Goal: Information Seeking & Learning: Check status

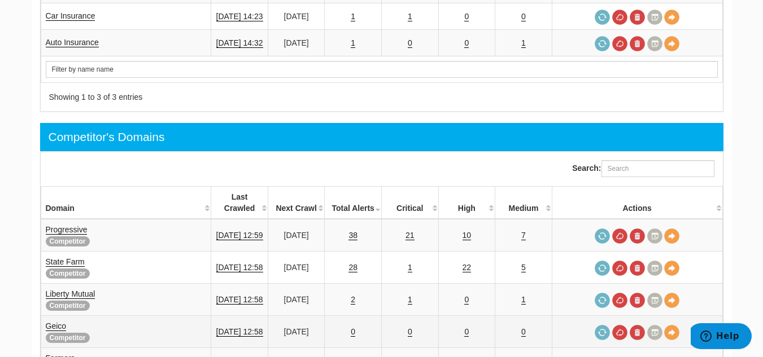
scroll to position [734, 0]
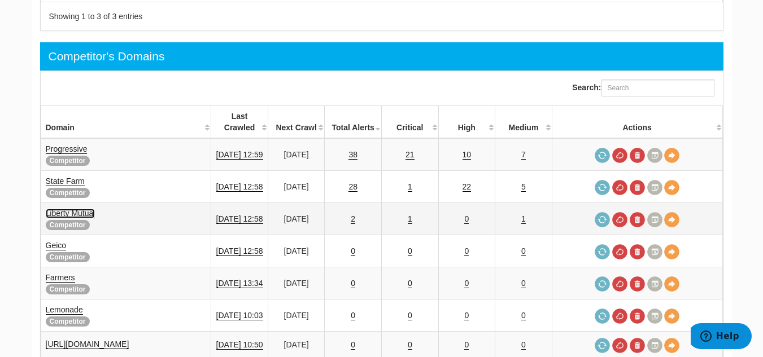
click at [75, 209] on link "Liberty Mutual" at bounding box center [71, 214] width 50 height 10
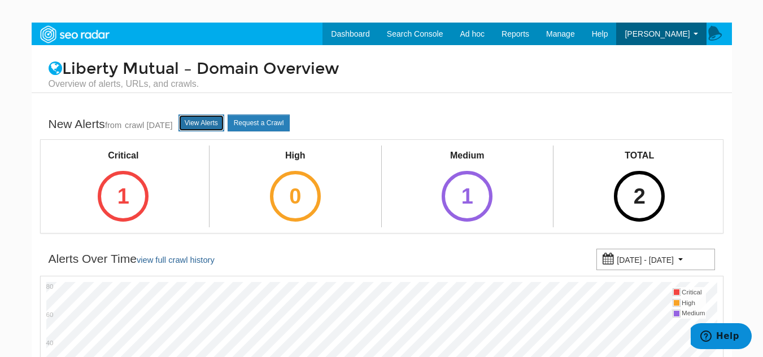
click at [215, 124] on link "View Alerts" at bounding box center [201, 123] width 46 height 17
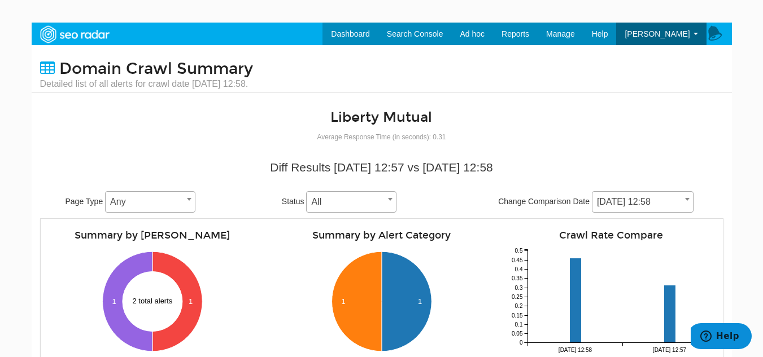
click at [684, 196] on span at bounding box center [687, 199] width 11 height 15
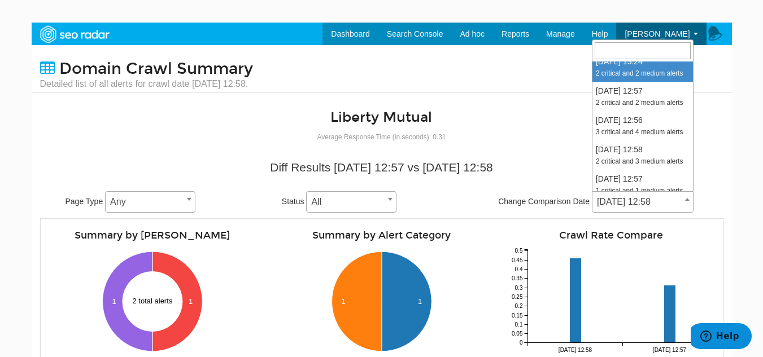
scroll to position [452, 0]
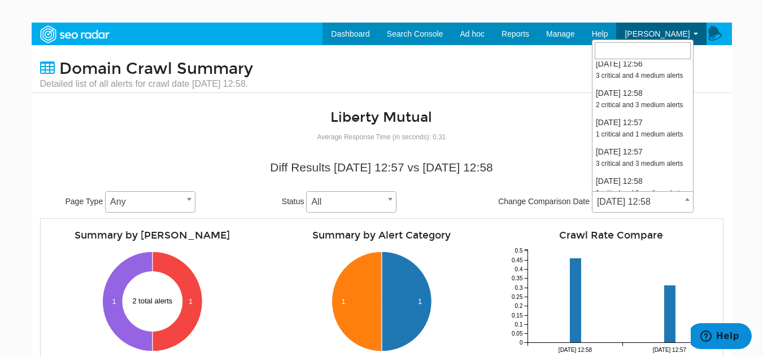
select select "1977477"
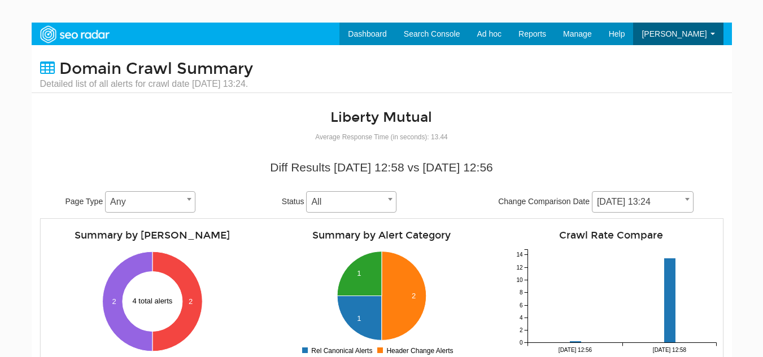
scroll to position [226, 0]
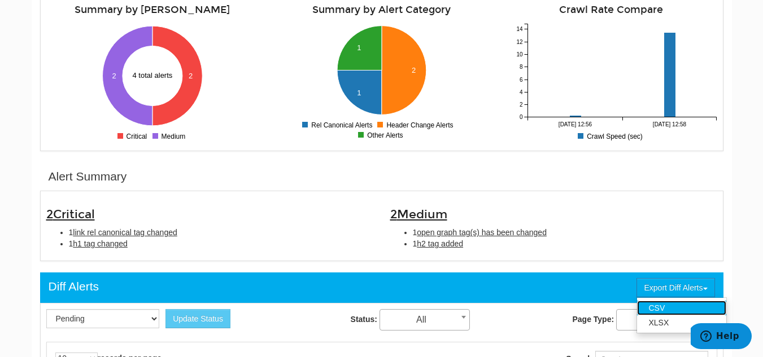
click at [664, 305] on link "CSV" at bounding box center [681, 308] width 89 height 15
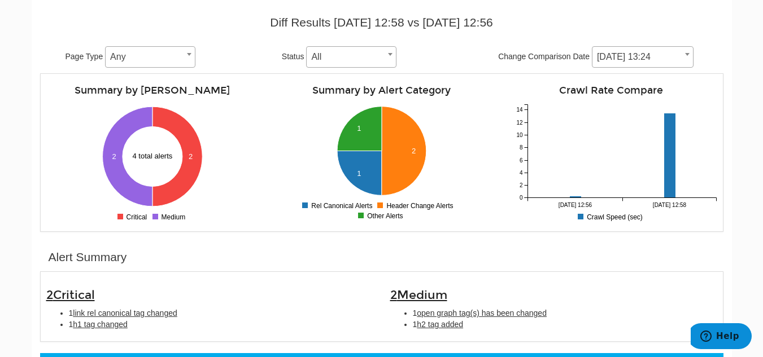
scroll to position [56, 0]
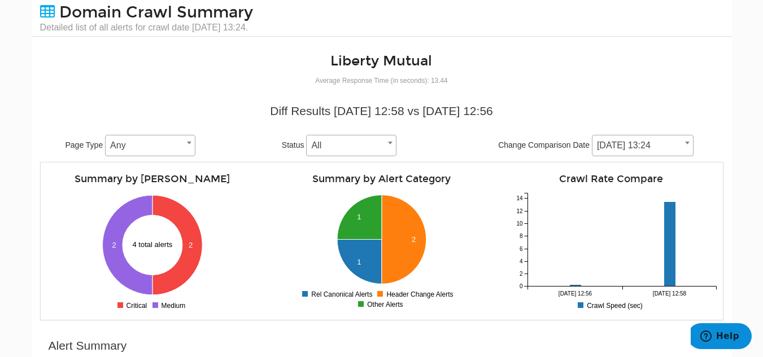
click at [680, 146] on span "[DATE] 13:24" at bounding box center [642, 146] width 101 height 16
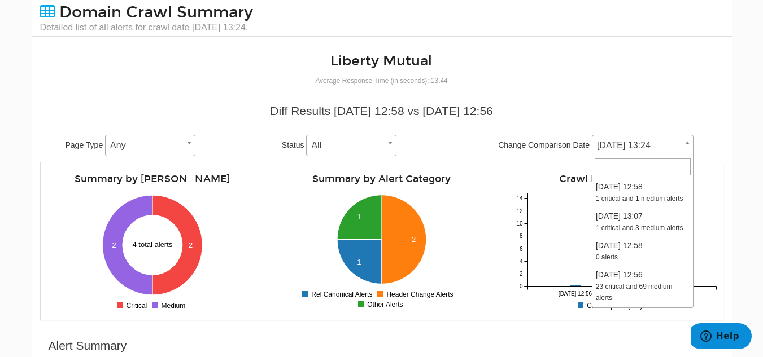
scroll to position [384, 0]
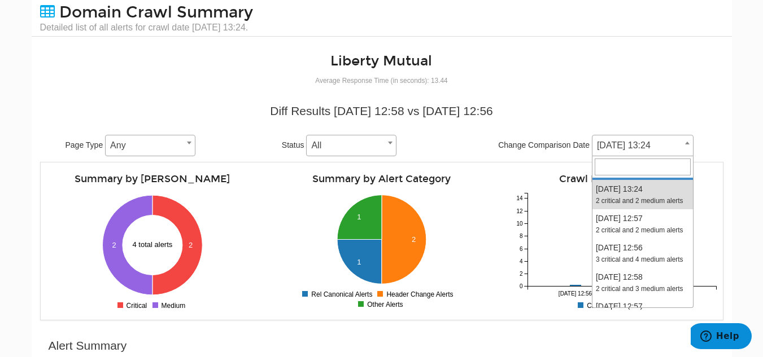
select select "1980078"
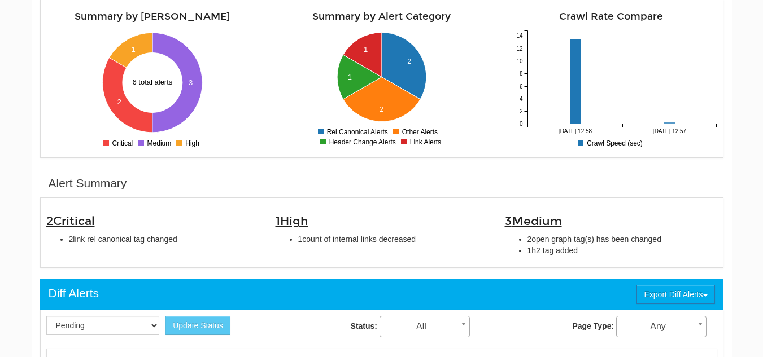
scroll to position [226, 0]
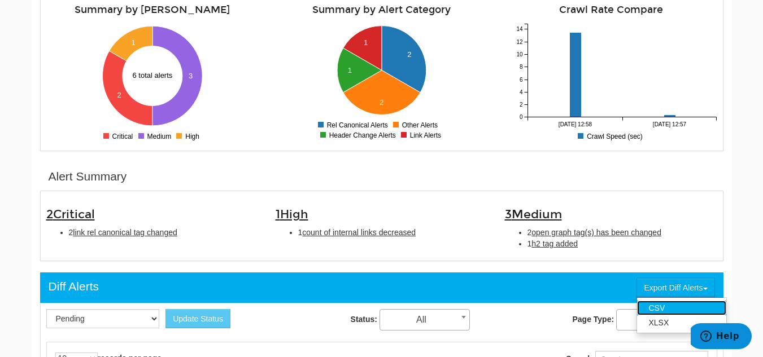
click at [679, 303] on link "CSV" at bounding box center [681, 308] width 89 height 15
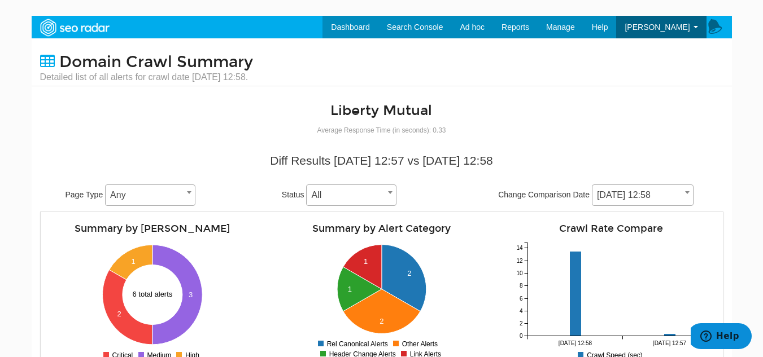
scroll to position [0, 0]
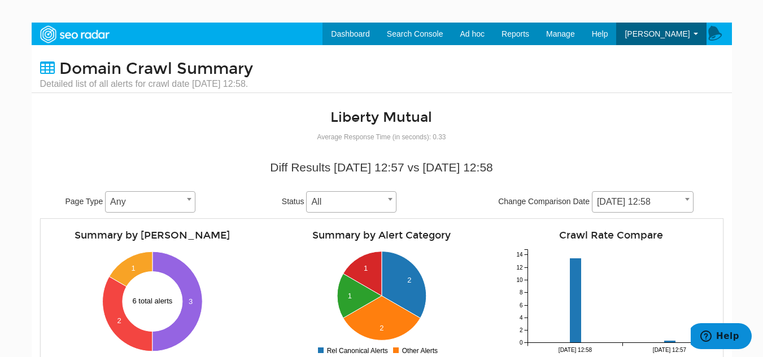
click at [689, 200] on b at bounding box center [687, 199] width 5 height 3
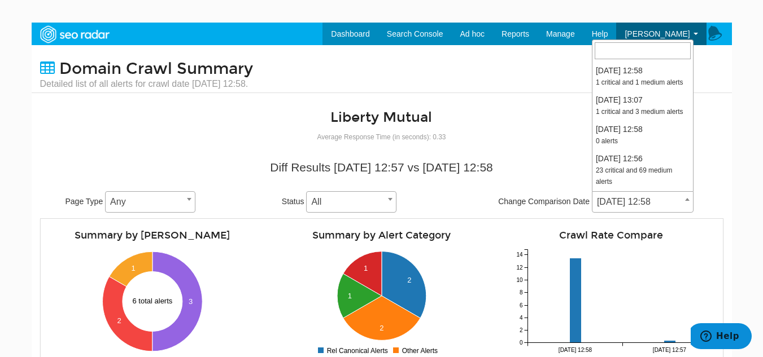
scroll to position [343, 0]
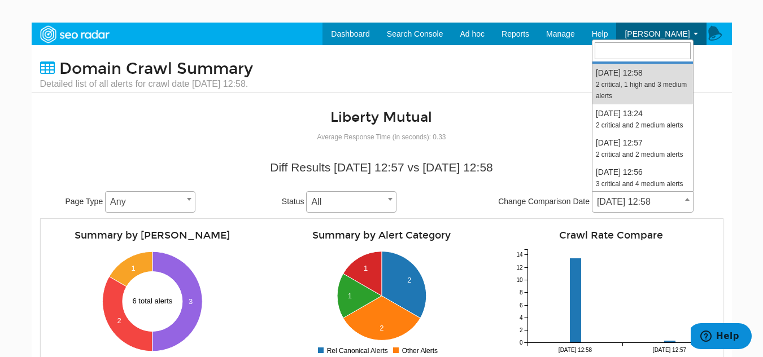
select select "1982721"
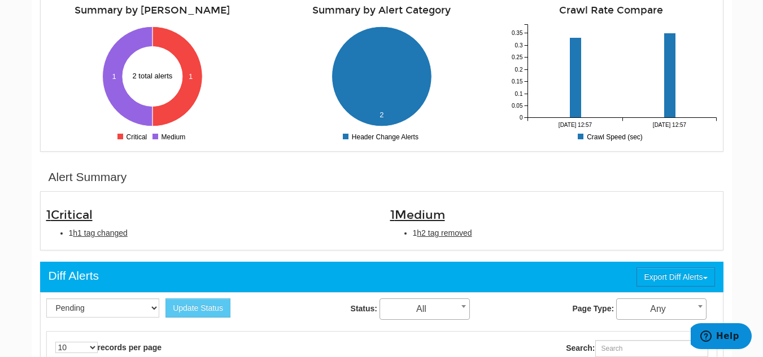
scroll to position [226, 0]
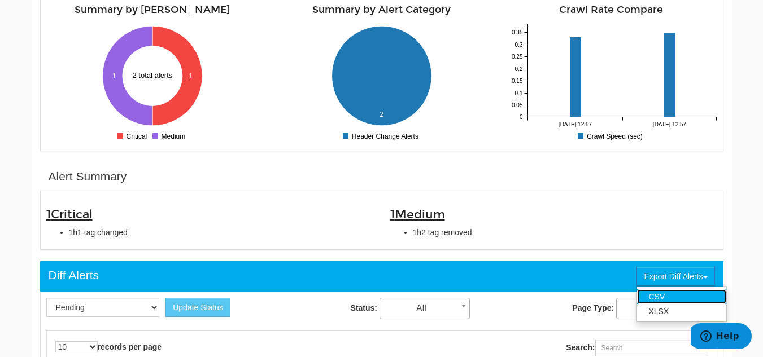
click at [693, 294] on link "CSV" at bounding box center [681, 297] width 89 height 15
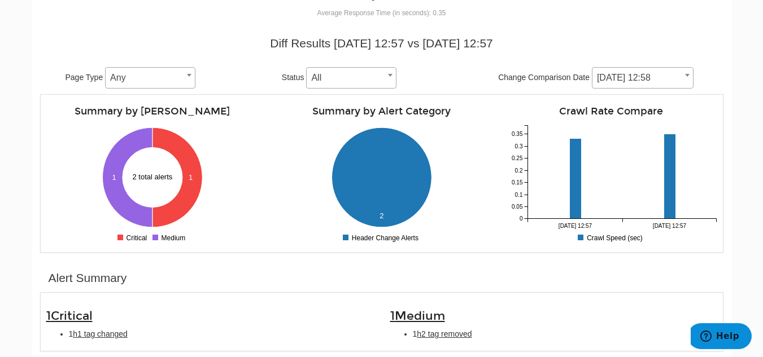
scroll to position [0, 0]
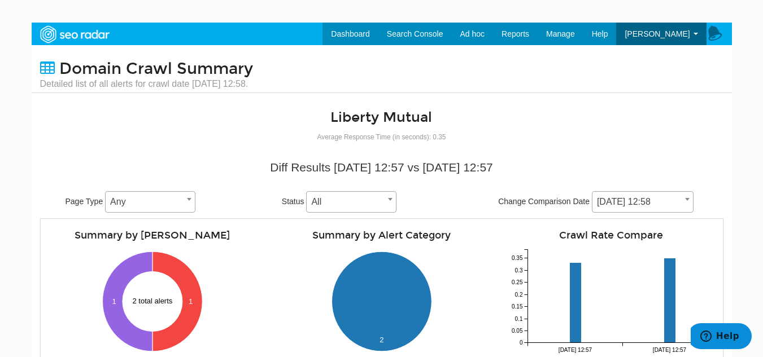
click at [688, 206] on span "[DATE] 12:58" at bounding box center [643, 201] width 102 height 21
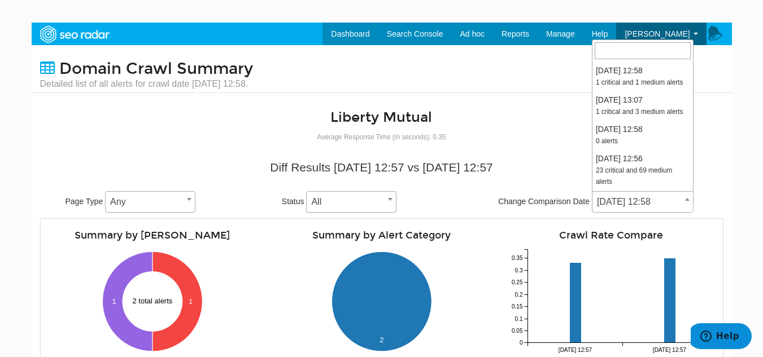
scroll to position [303, 0]
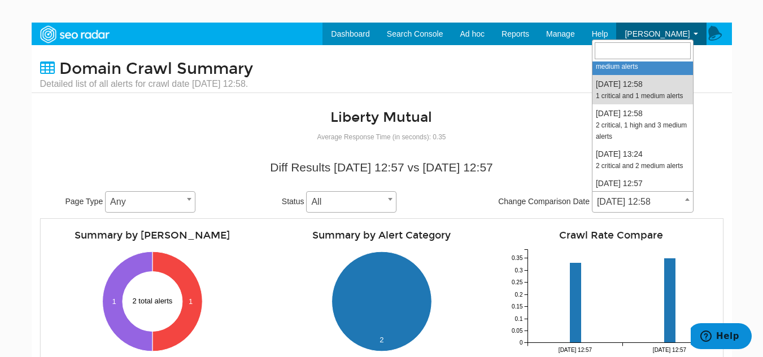
select select "1985366"
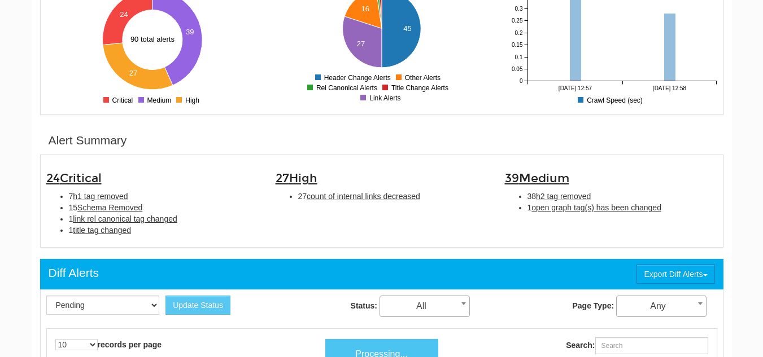
scroll to position [339, 0]
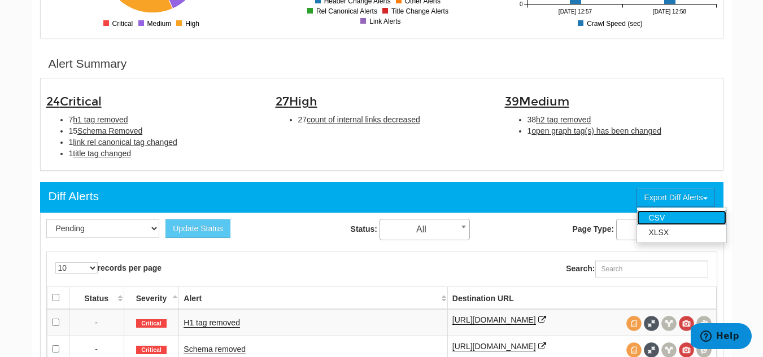
click at [694, 222] on link "CSV" at bounding box center [681, 218] width 89 height 15
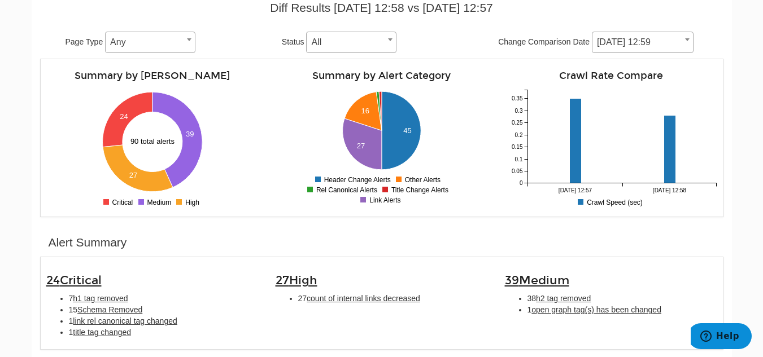
scroll to position [56, 0]
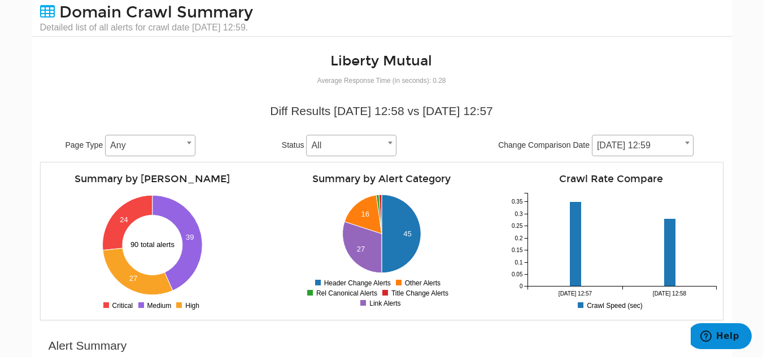
click at [741, 191] on body "Dashboard Search Console Keyword Winners and Losers Page Winners and Losers Arc…" at bounding box center [381, 144] width 763 height 357
click at [691, 147] on span at bounding box center [687, 143] width 11 height 15
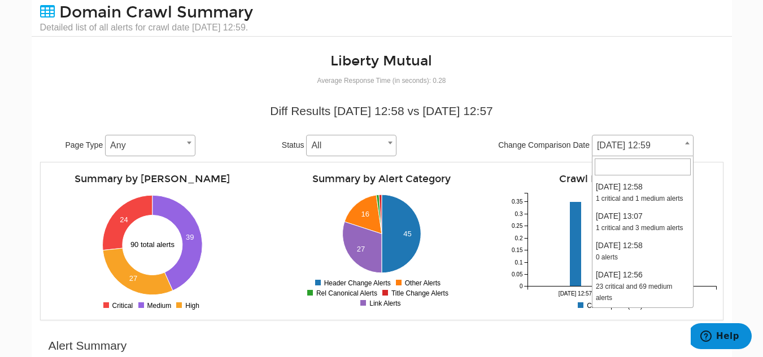
scroll to position [262, 0]
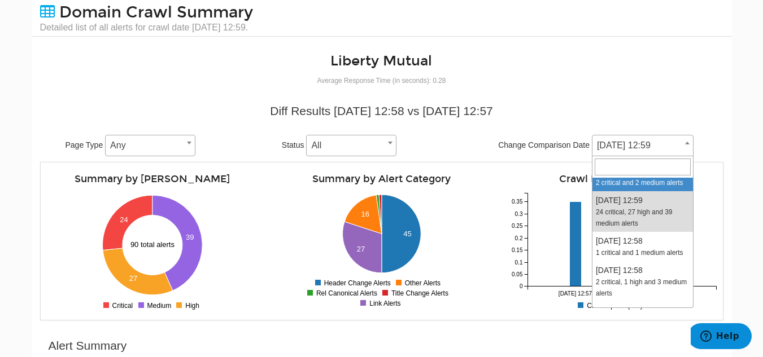
select select "1987994"
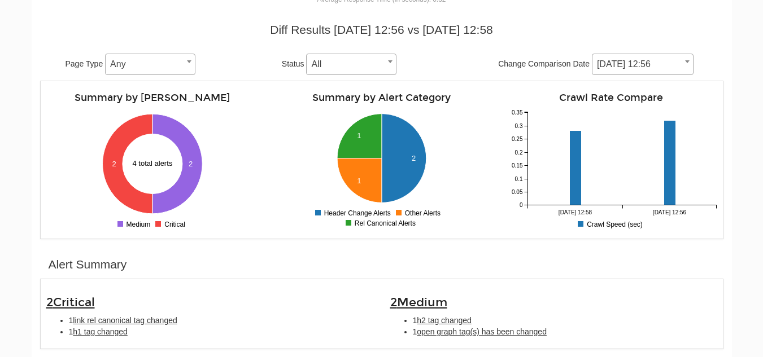
scroll to position [339, 0]
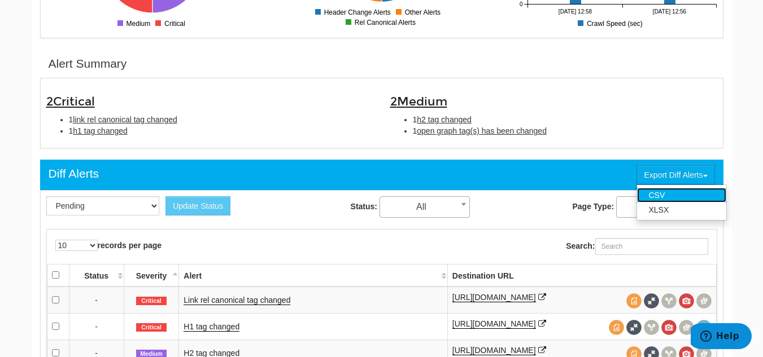
click at [698, 195] on link "CSV" at bounding box center [681, 195] width 89 height 15
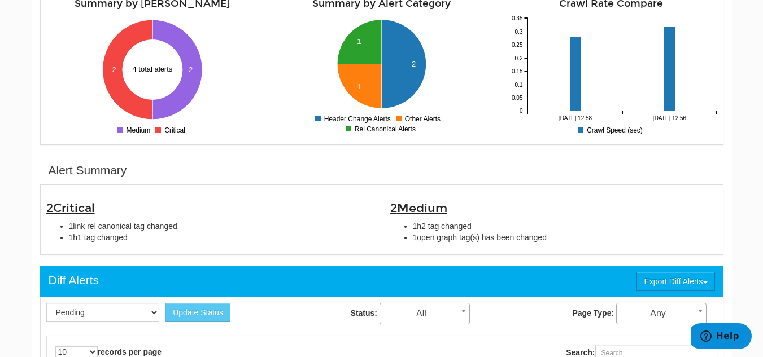
scroll to position [56, 0]
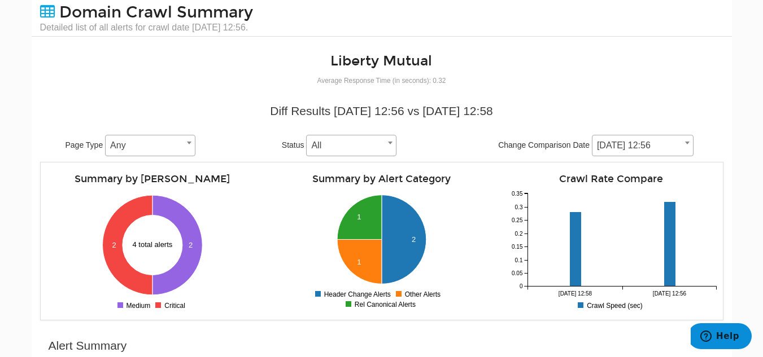
click at [688, 144] on b at bounding box center [687, 143] width 5 height 3
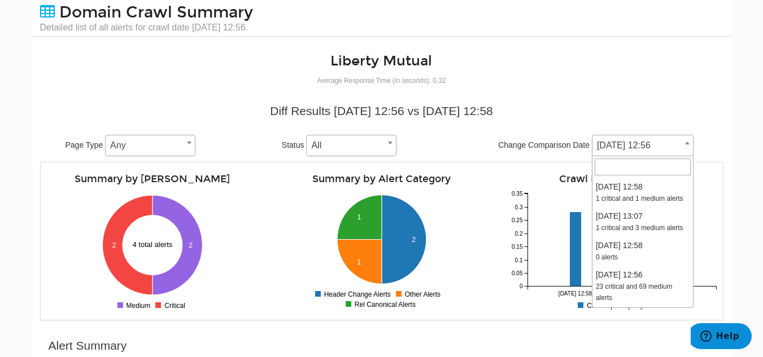
scroll to position [221, 0]
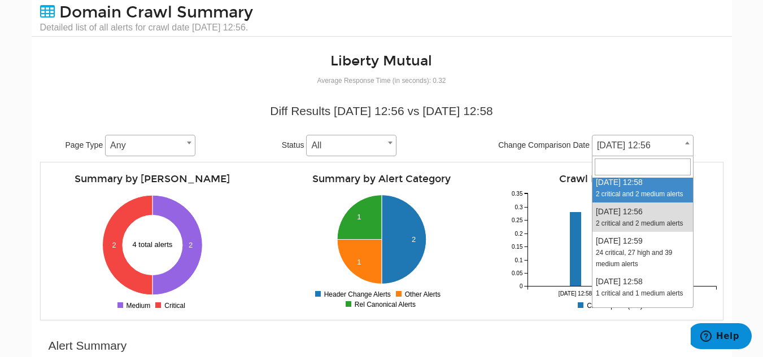
select select "1990632"
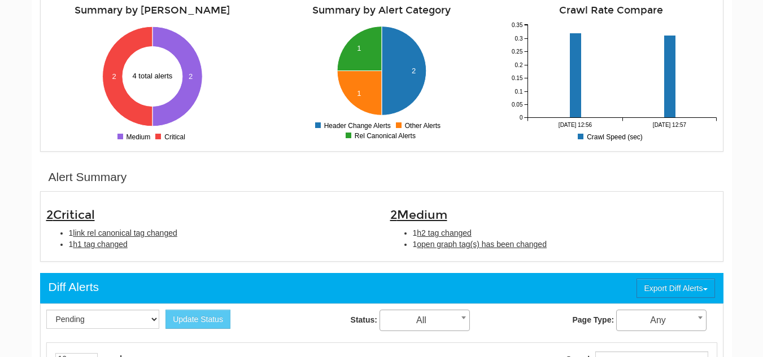
scroll to position [226, 0]
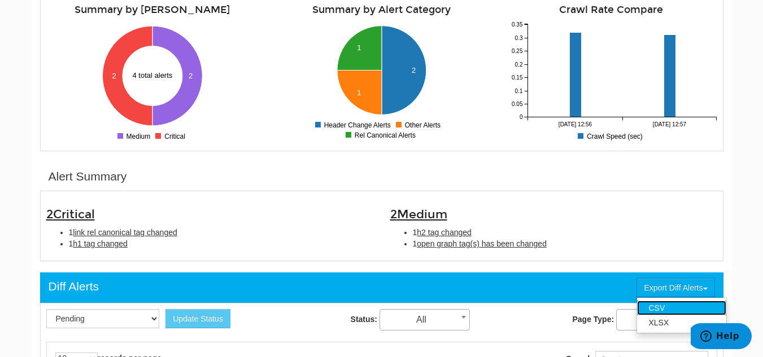
click at [692, 307] on link "CSV" at bounding box center [681, 308] width 89 height 15
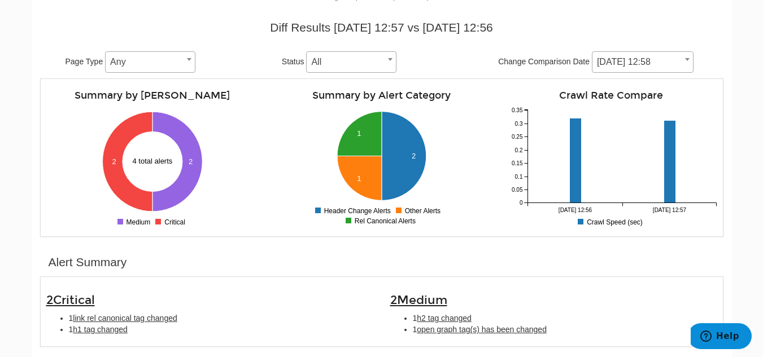
scroll to position [0, 0]
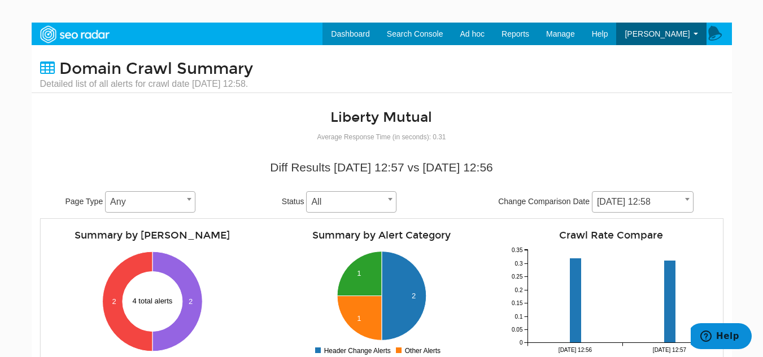
click at [684, 204] on span at bounding box center [687, 199] width 11 height 15
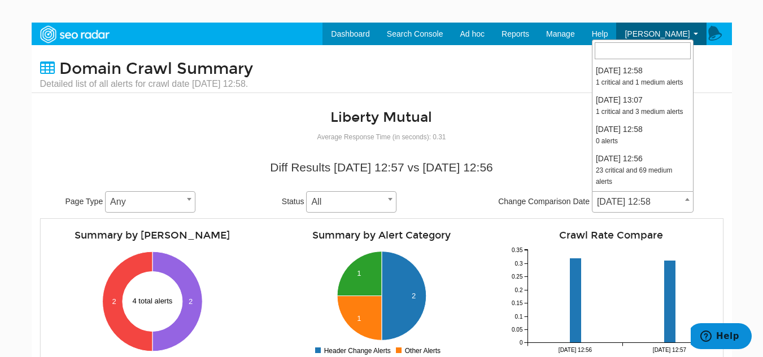
scroll to position [181, 0]
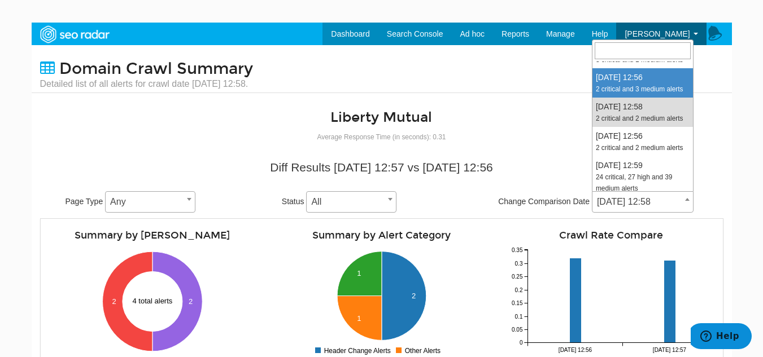
select select "1993220"
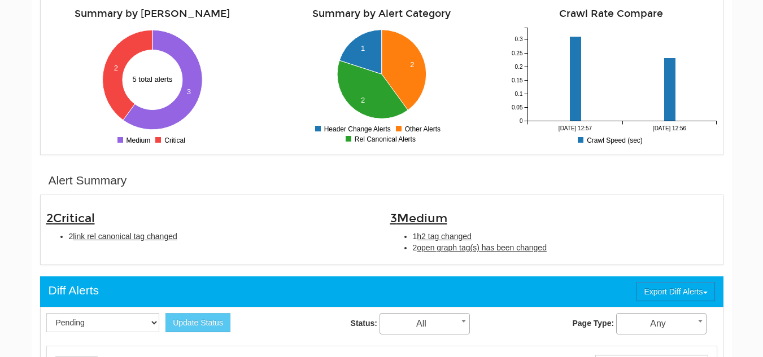
scroll to position [226, 0]
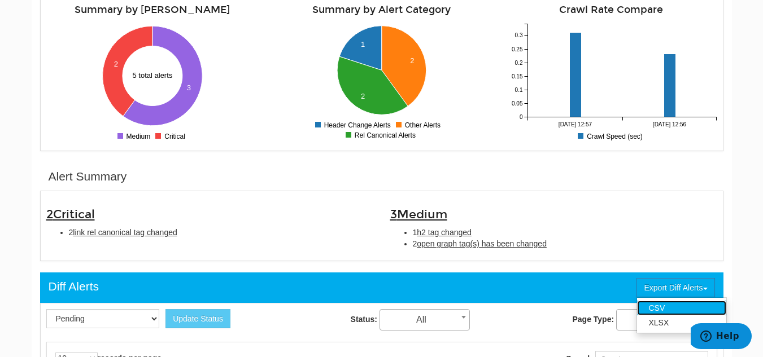
click at [696, 309] on link "CSV" at bounding box center [681, 308] width 89 height 15
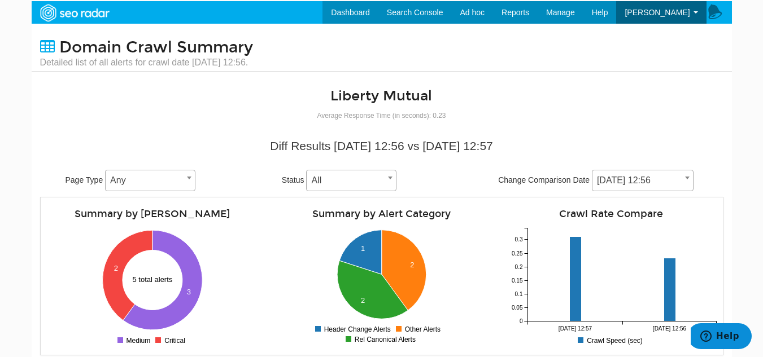
scroll to position [0, 0]
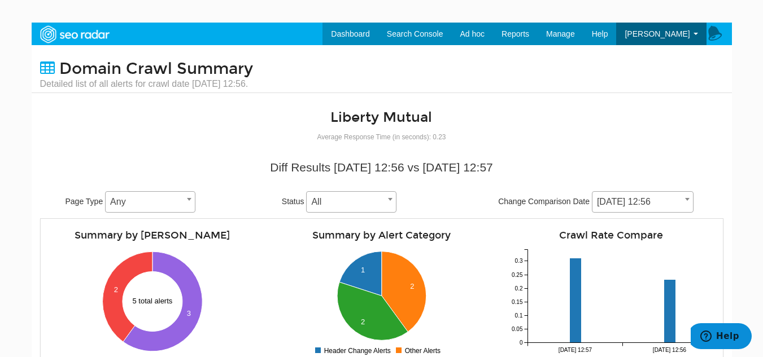
click at [744, 209] on body "Dashboard Search Console Keyword Winners and Losers Page Winners and Losers Arc…" at bounding box center [381, 201] width 763 height 357
click at [685, 200] on b at bounding box center [687, 199] width 5 height 3
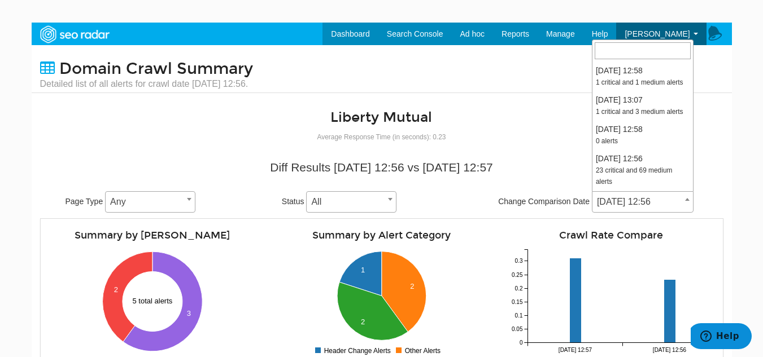
scroll to position [140, 0]
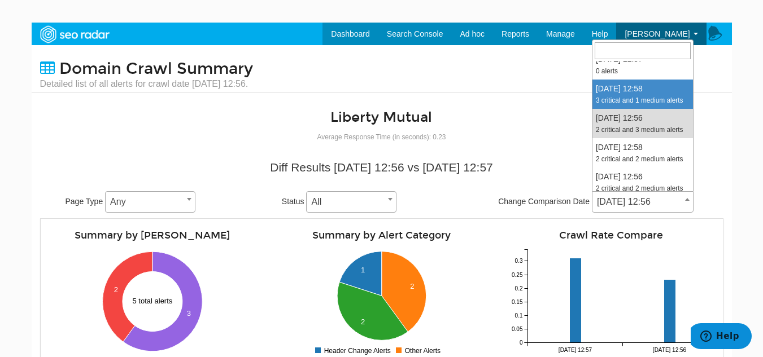
select select "1995804"
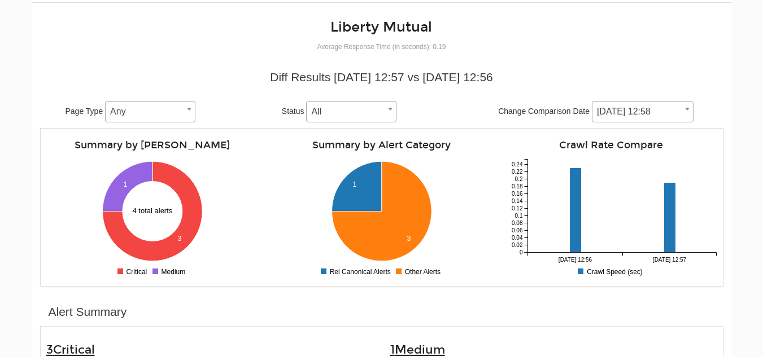
scroll to position [226, 0]
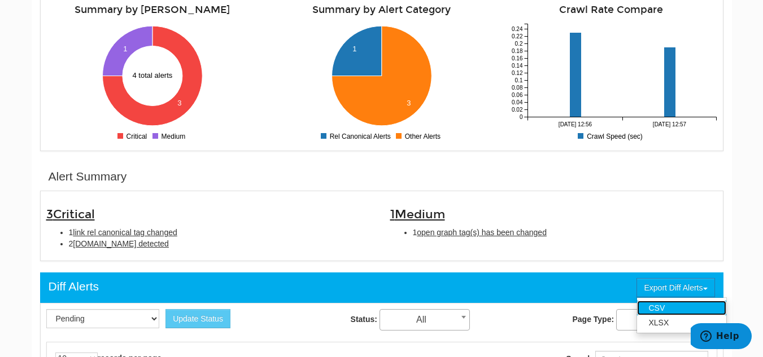
click at [702, 312] on link "CSV" at bounding box center [681, 308] width 89 height 15
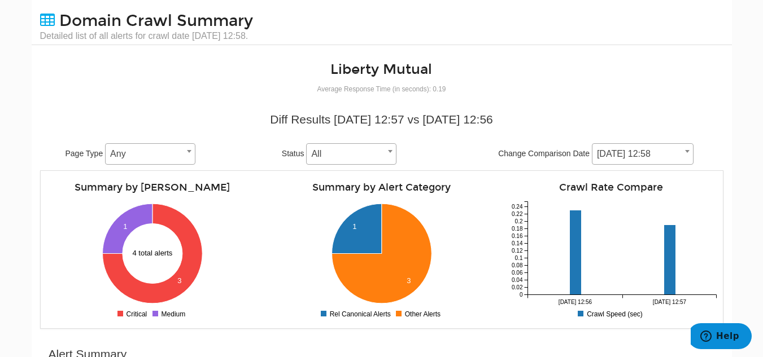
scroll to position [0, 0]
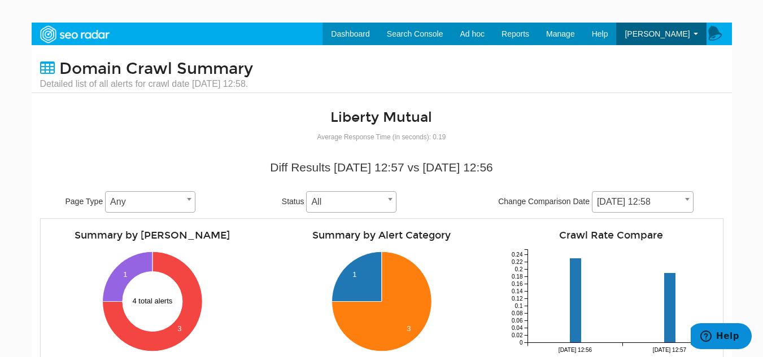
click at [686, 198] on b at bounding box center [687, 199] width 5 height 3
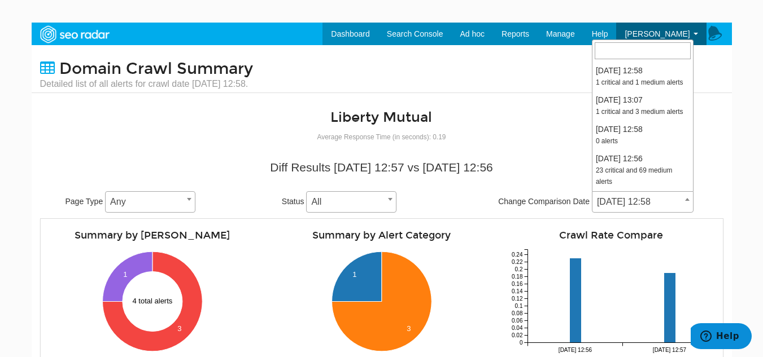
scroll to position [99, 0]
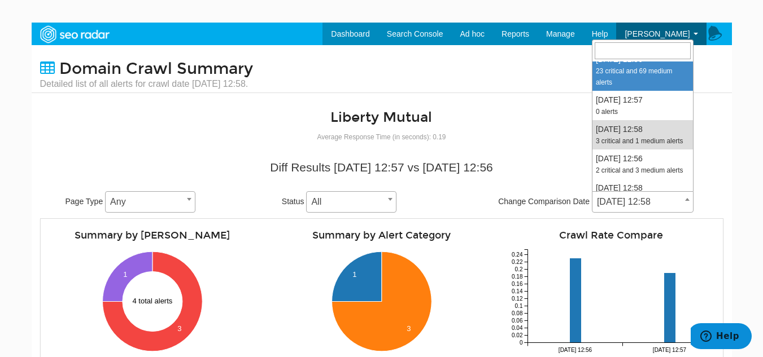
select select "2001008"
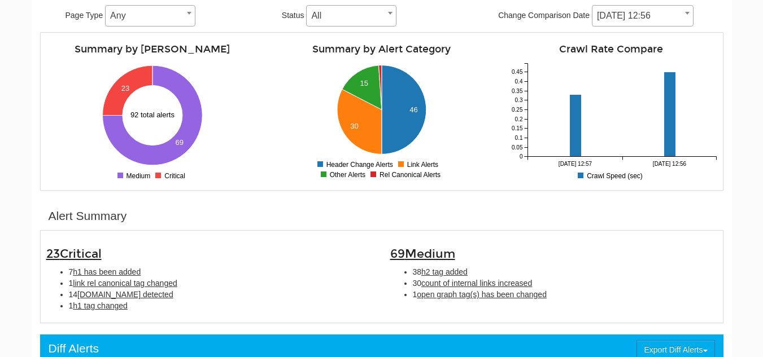
scroll to position [339, 0]
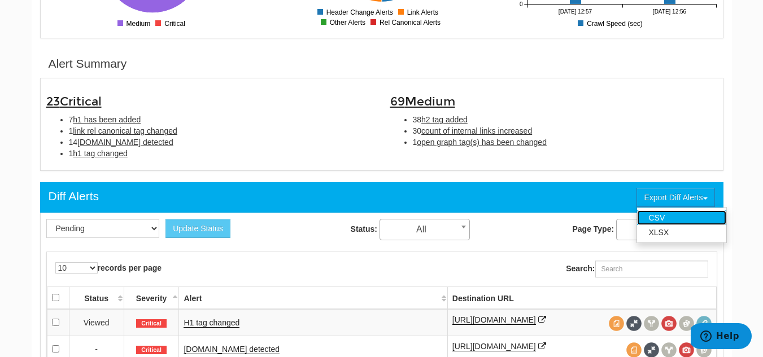
click at [690, 212] on link "CSV" at bounding box center [681, 218] width 89 height 15
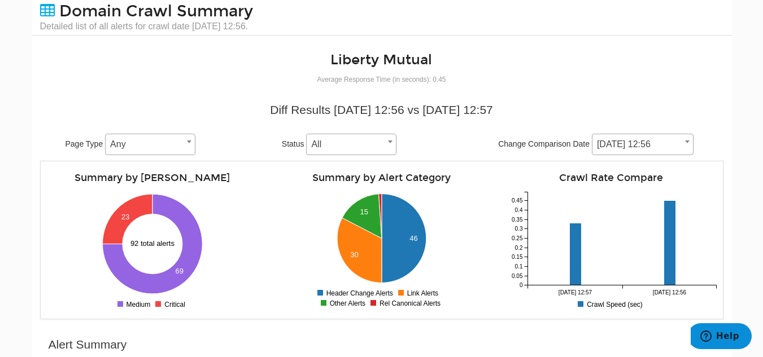
scroll to position [56, 0]
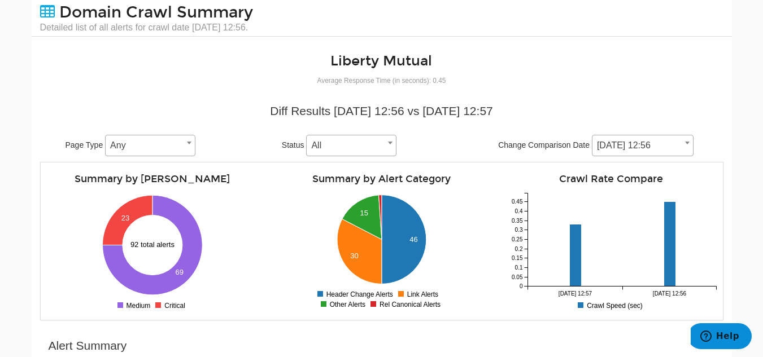
click at [686, 149] on span at bounding box center [687, 143] width 11 height 15
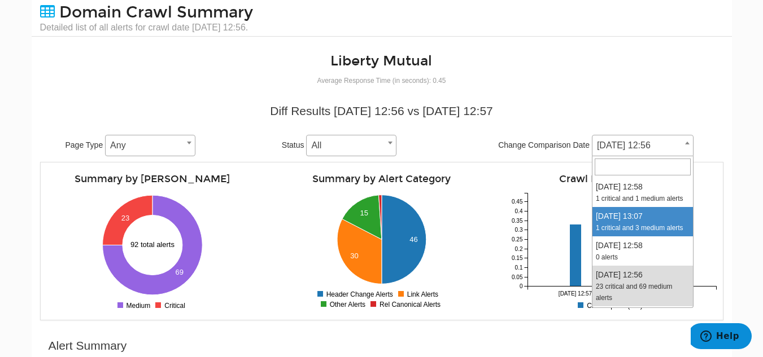
click at [746, 209] on body "Dashboard Search Console Keyword Winners and Losers Page Winners and Losers Arc…" at bounding box center [381, 144] width 763 height 357
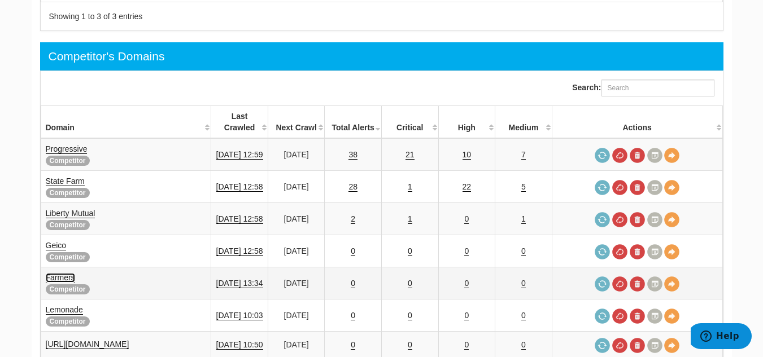
click at [70, 273] on link "Farmers" at bounding box center [60, 278] width 29 height 10
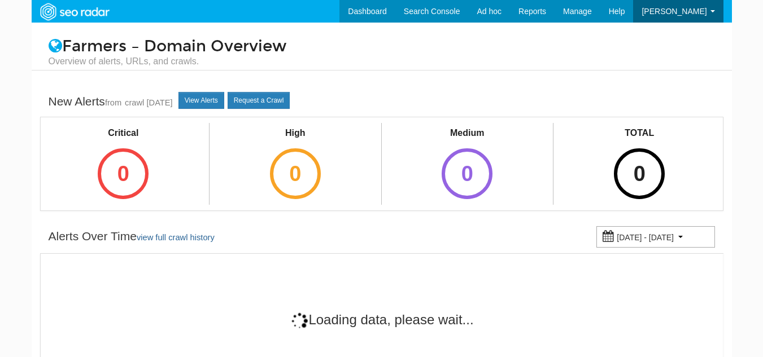
scroll to position [45, 0]
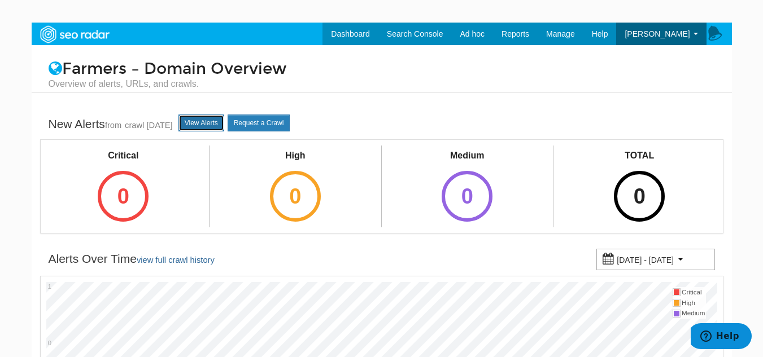
click at [224, 119] on link "View Alerts" at bounding box center [201, 123] width 46 height 17
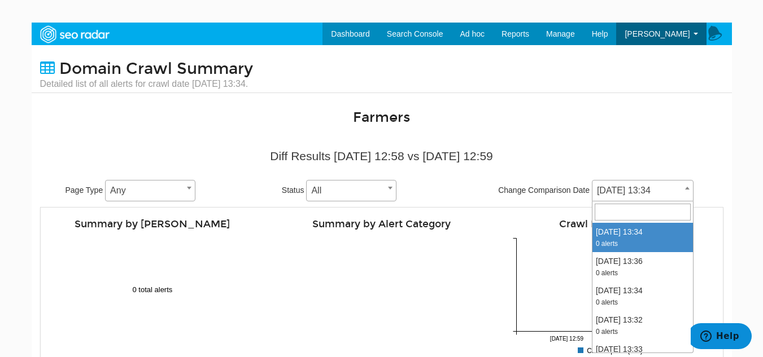
click at [688, 185] on span at bounding box center [687, 188] width 11 height 15
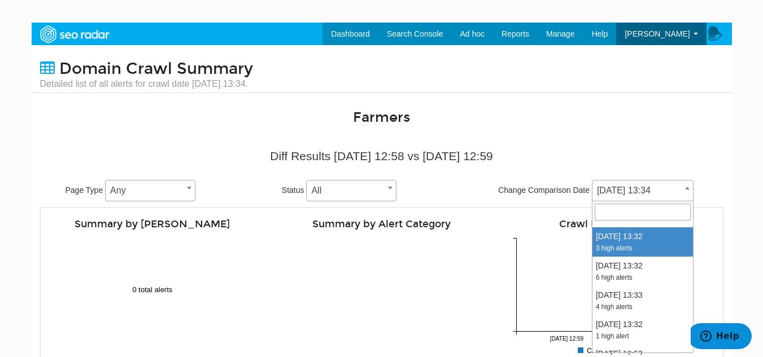
scroll to position [395, 0]
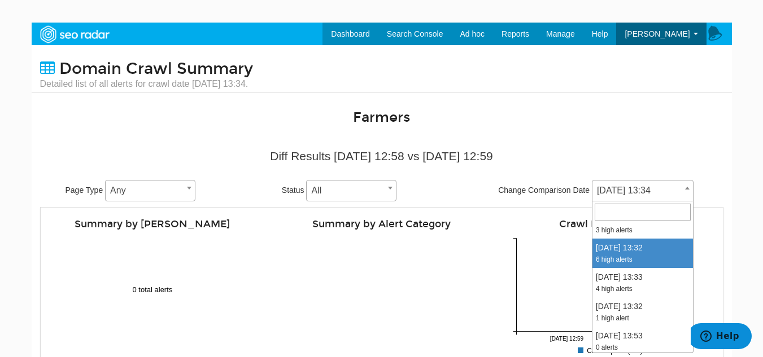
select select "1972151"
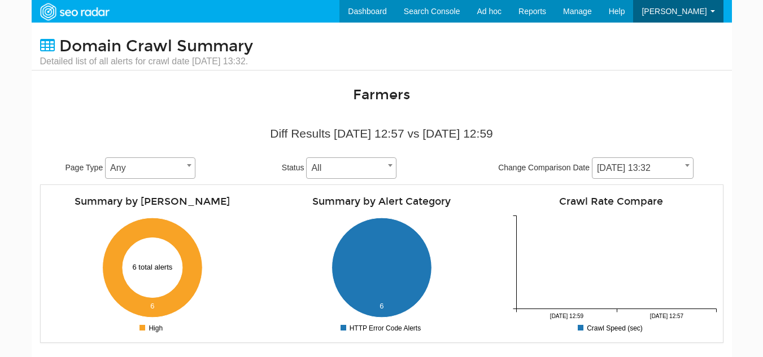
scroll to position [45, 0]
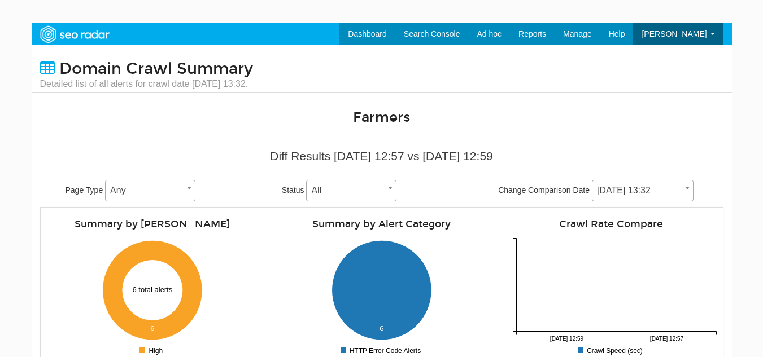
click at [741, 213] on body "Dashboard Search Console Keyword Winners and Losers Page Winners and Losers Arc…" at bounding box center [381, 201] width 763 height 357
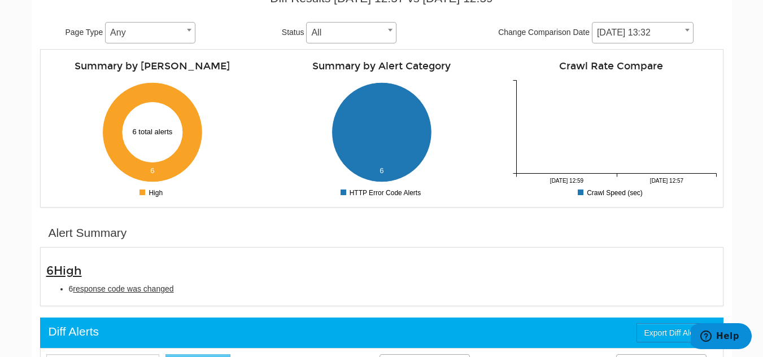
scroll to position [169, 0]
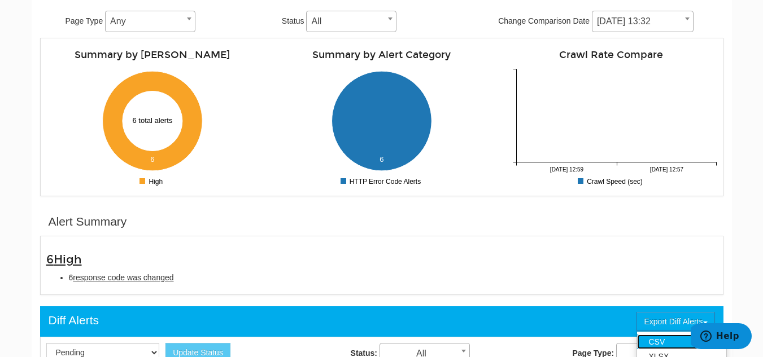
click at [657, 341] on link "CSV" at bounding box center [681, 342] width 89 height 15
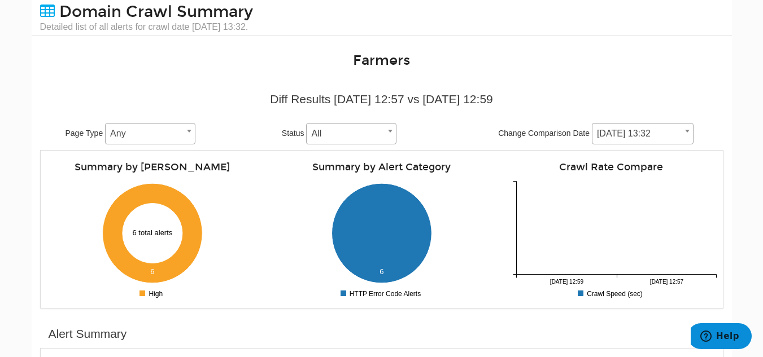
scroll to position [56, 0]
click at [679, 132] on span "[DATE] 13:32" at bounding box center [642, 134] width 101 height 16
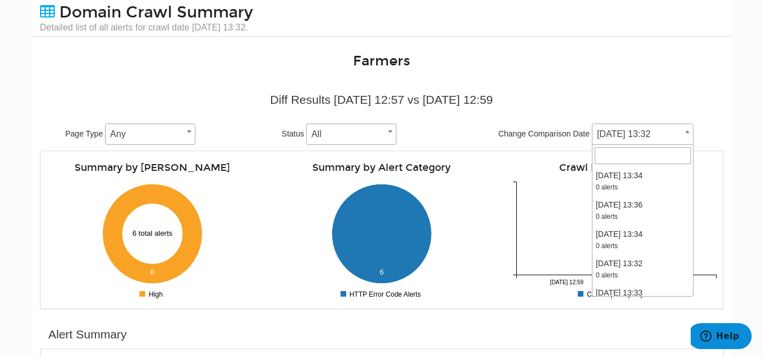
scroll to position [352, 0]
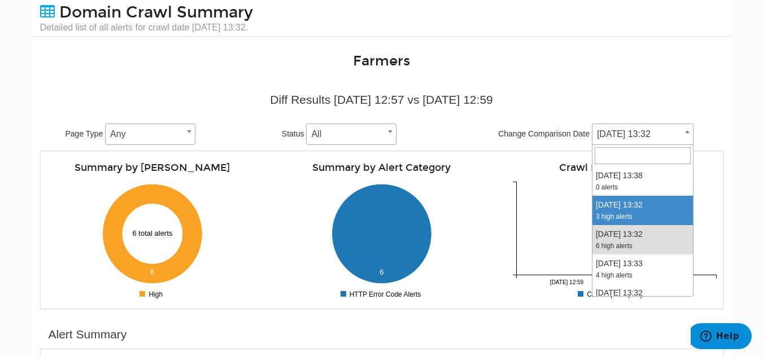
select select "1974820"
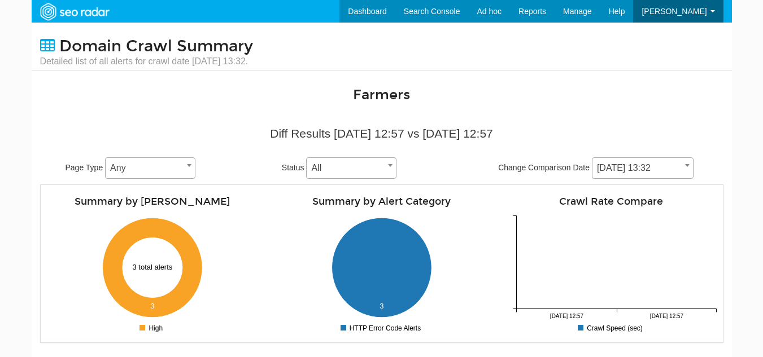
scroll to position [45, 0]
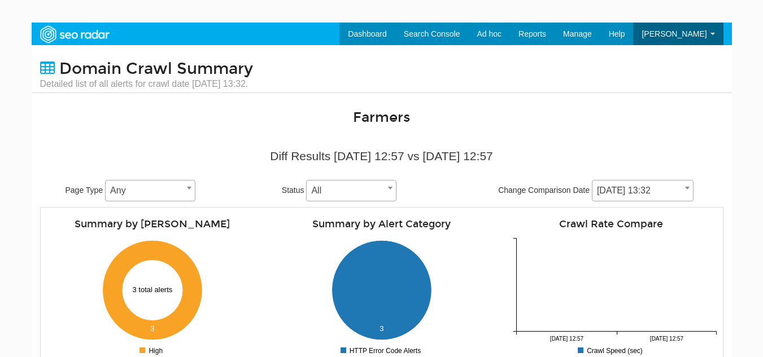
click at [752, 148] on body "Dashboard Search Console Keyword Winners and Losers Page Winners and Losers Arc…" at bounding box center [381, 201] width 763 height 357
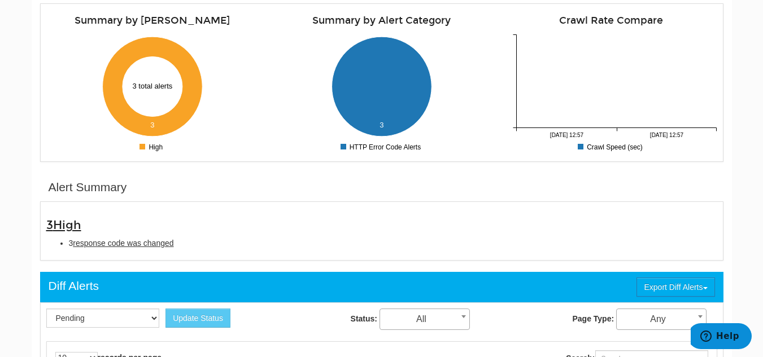
scroll to position [226, 0]
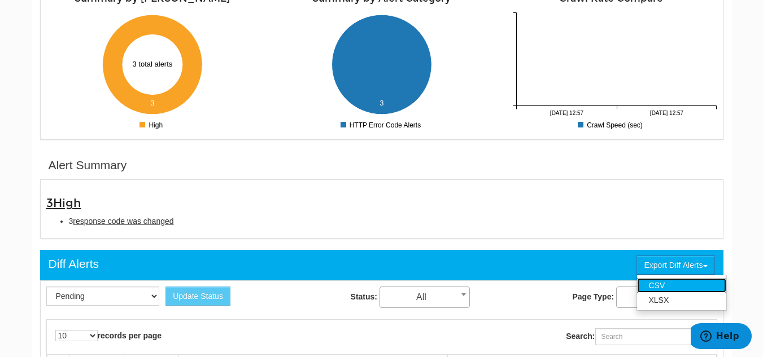
click at [680, 285] on link "CSV" at bounding box center [681, 285] width 89 height 15
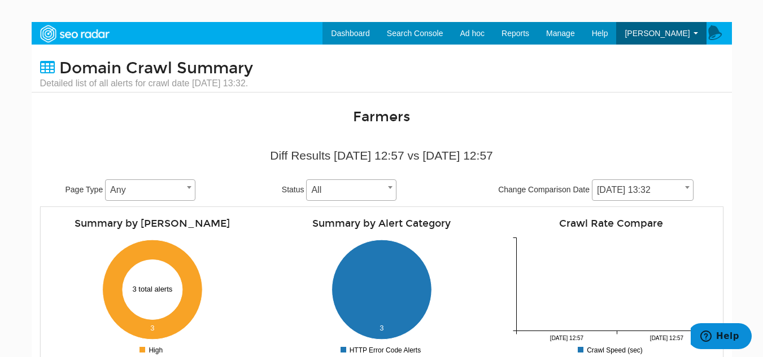
scroll to position [0, 0]
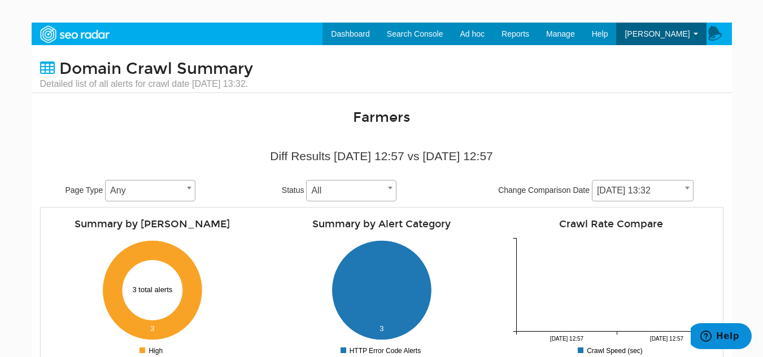
click at [682, 189] on span at bounding box center [687, 188] width 11 height 15
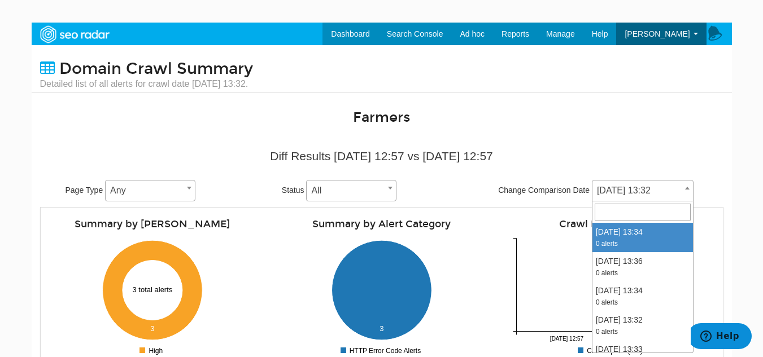
click at [721, 126] on div "Farmers" at bounding box center [382, 120] width 700 height 21
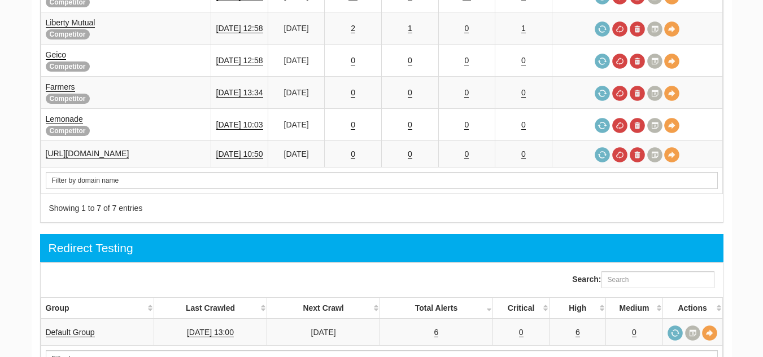
scroll to position [734, 0]
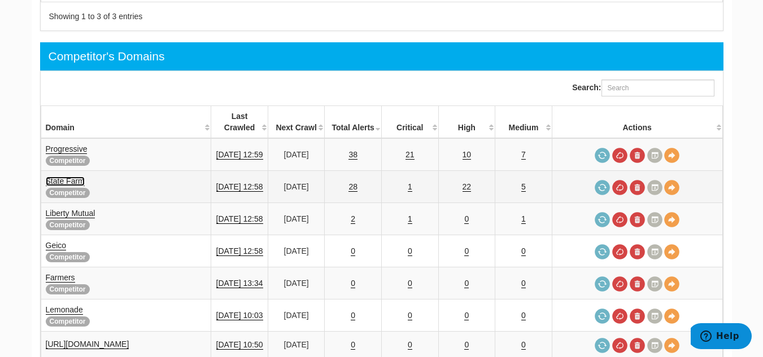
click at [76, 177] on link "State Farm" at bounding box center [65, 182] width 39 height 10
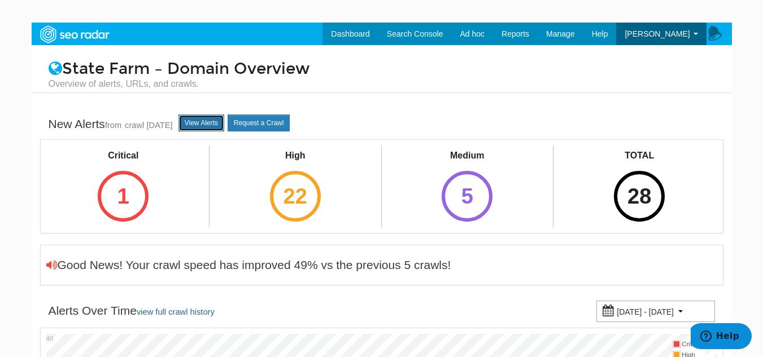
click at [224, 120] on link "View Alerts" at bounding box center [201, 123] width 46 height 17
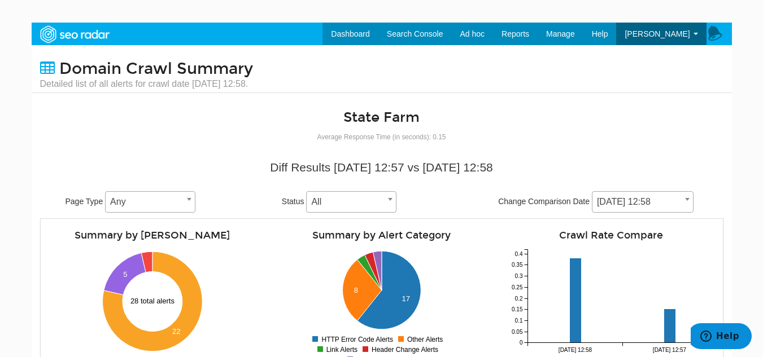
click at [689, 202] on span at bounding box center [687, 199] width 11 height 15
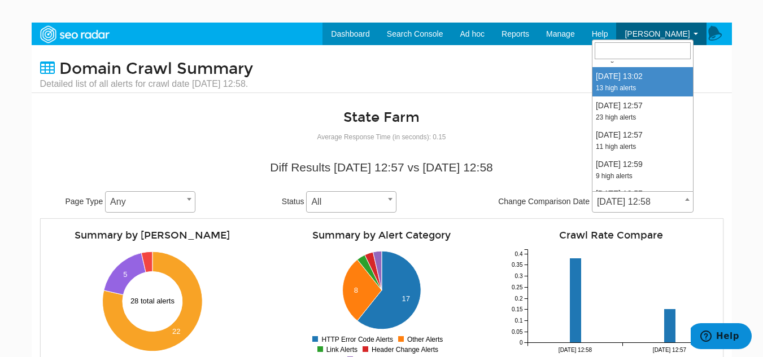
scroll to position [452, 0]
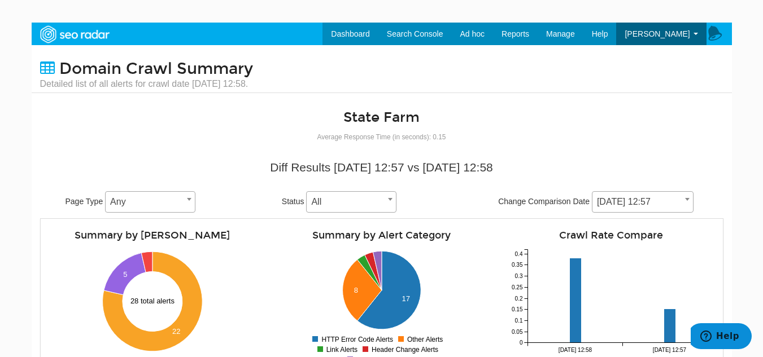
select select "1972140"
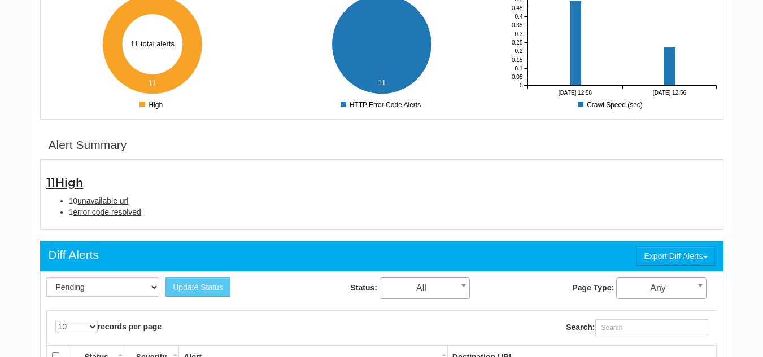
scroll to position [282, 0]
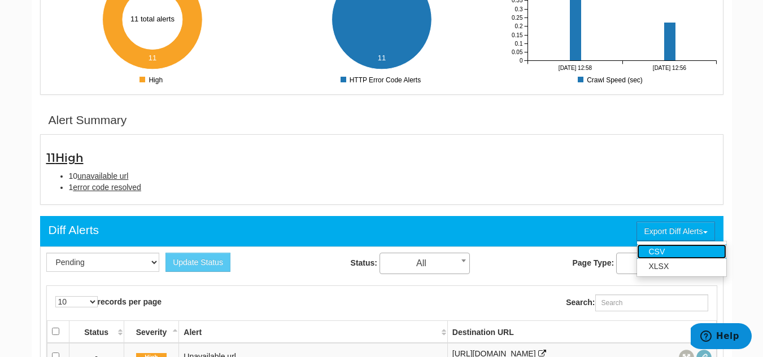
drag, startPoint x: 700, startPoint y: 251, endPoint x: 706, endPoint y: 251, distance: 6.2
click at [700, 252] on link "CSV" at bounding box center [681, 251] width 89 height 15
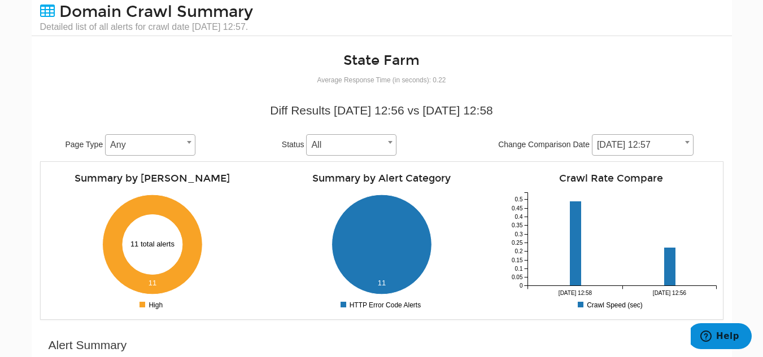
scroll to position [56, 0]
click at [683, 149] on span at bounding box center [687, 143] width 11 height 15
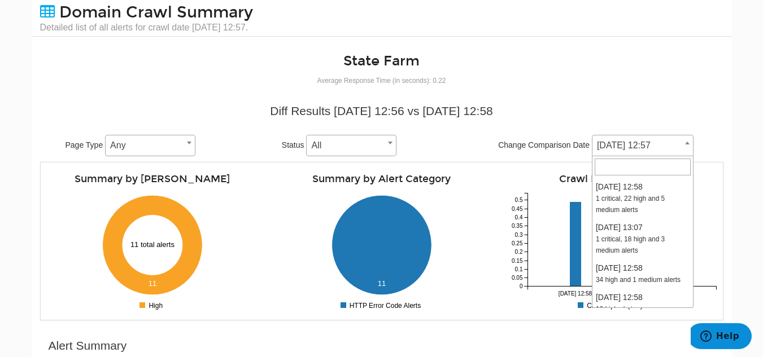
scroll to position [454, 0]
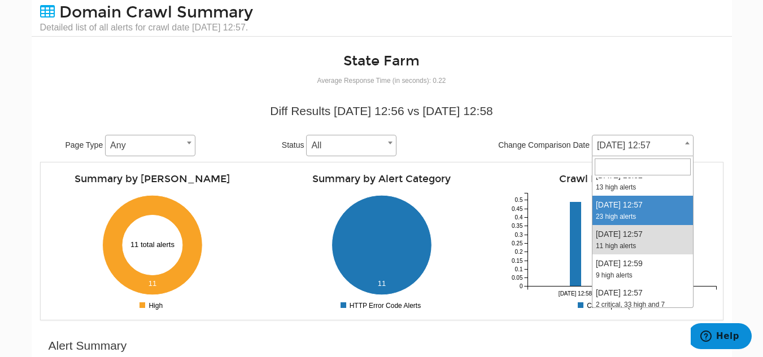
select select "1974808"
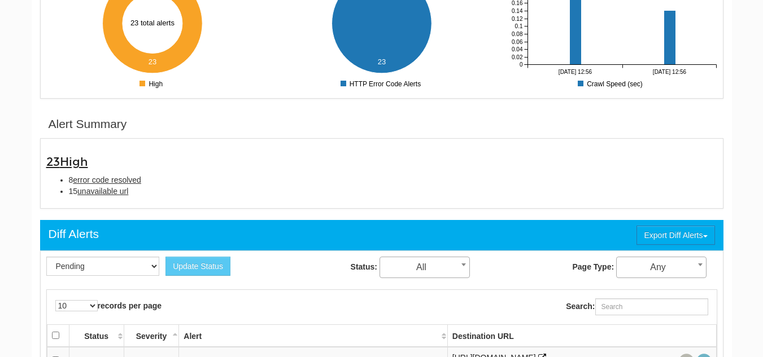
scroll to position [282, 0]
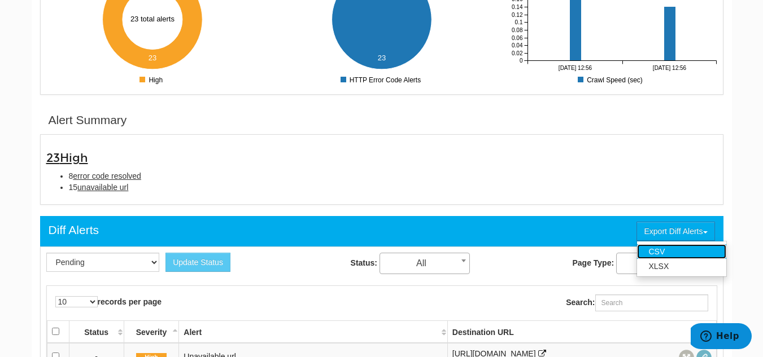
click at [692, 249] on link "CSV" at bounding box center [681, 251] width 89 height 15
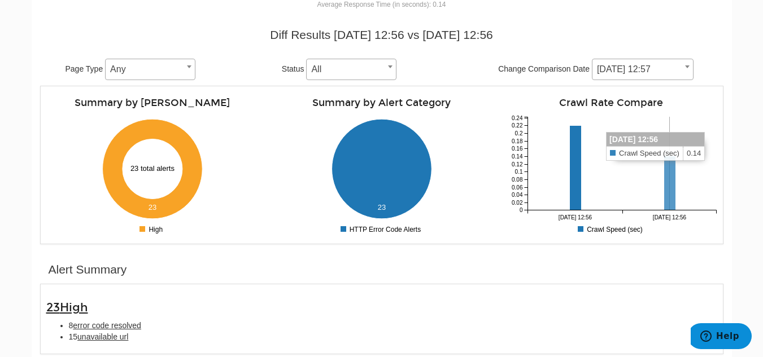
scroll to position [113, 0]
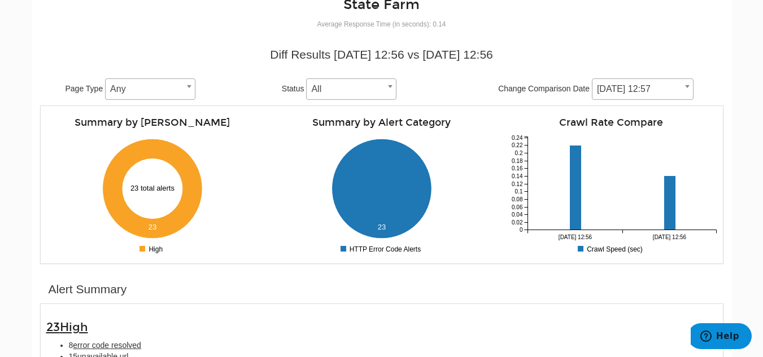
click at [684, 93] on span at bounding box center [687, 86] width 11 height 15
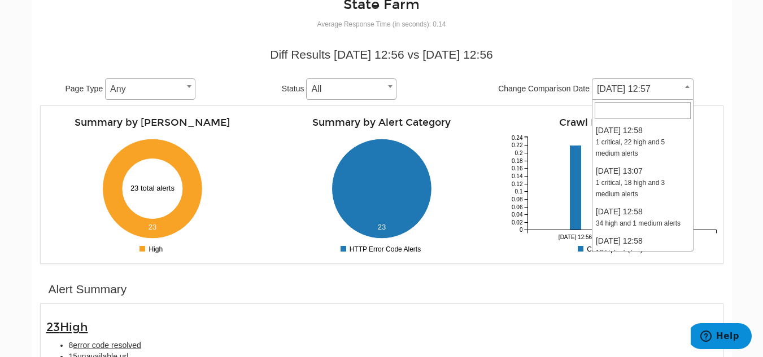
scroll to position [425, 0]
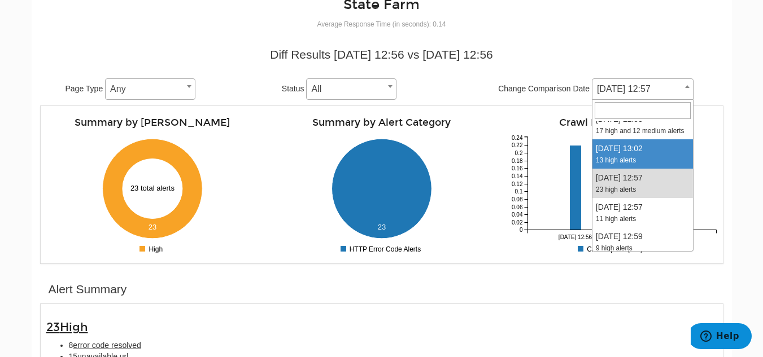
select select "1977468"
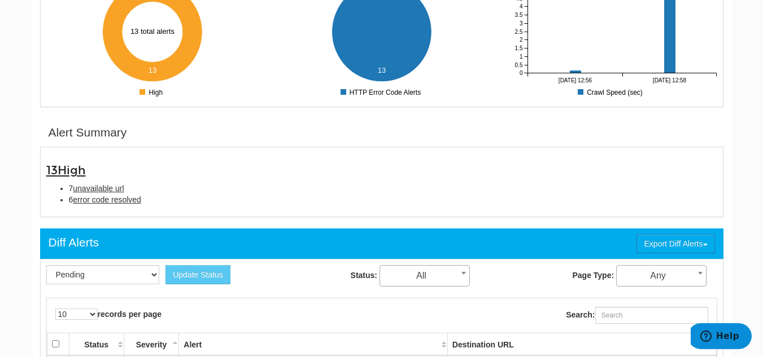
scroll to position [282, 0]
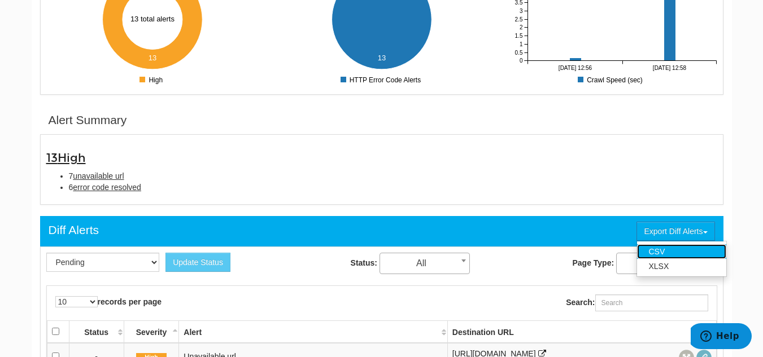
click at [692, 249] on link "CSV" at bounding box center [681, 251] width 89 height 15
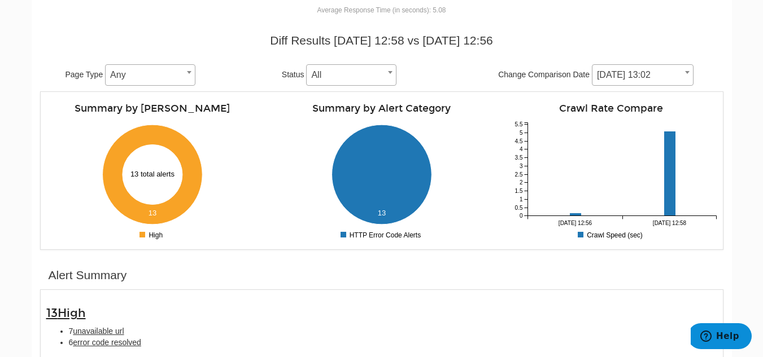
scroll to position [113, 0]
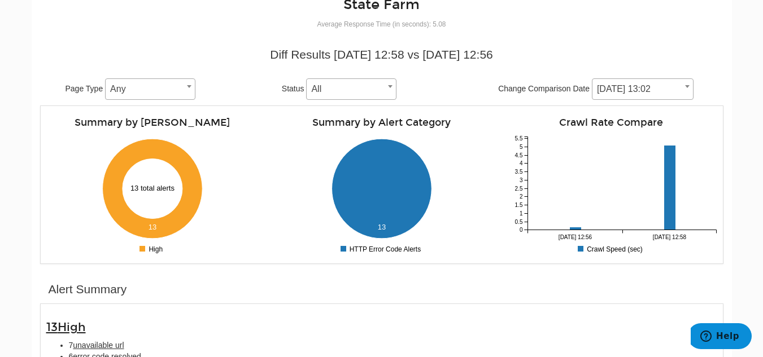
click at [746, 137] on body "Dashboard Search Console Keyword Winners and Losers Page Winners and Losers Arc…" at bounding box center [381, 88] width 763 height 357
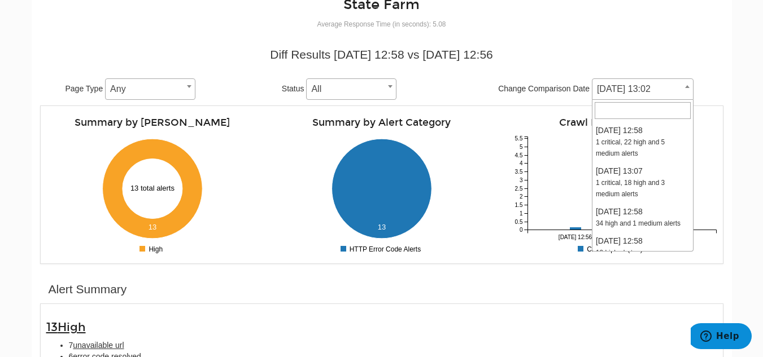
click at [684, 90] on span at bounding box center [687, 86] width 11 height 15
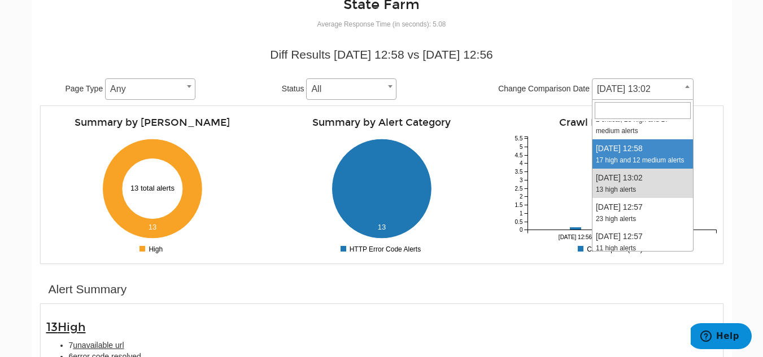
select select "1980079"
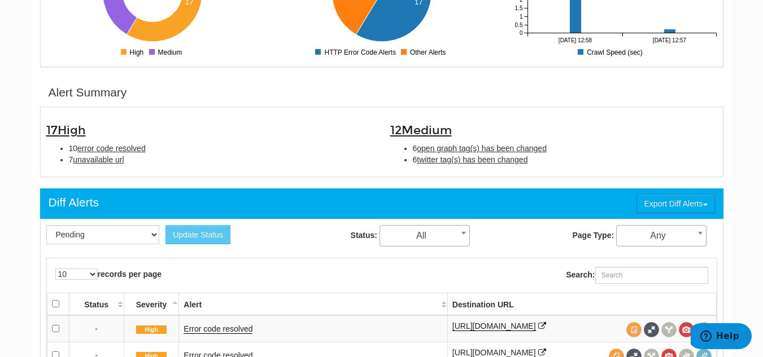
scroll to position [339, 0]
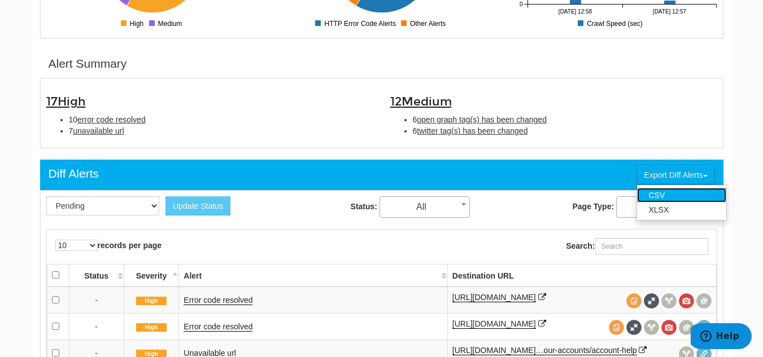
click at [701, 195] on link "CSV" at bounding box center [681, 195] width 89 height 15
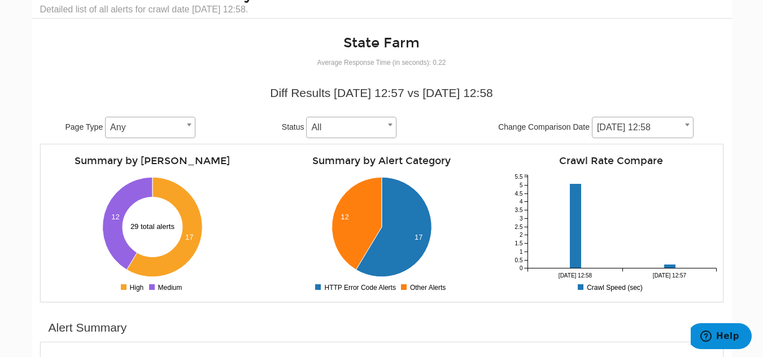
scroll to position [56, 0]
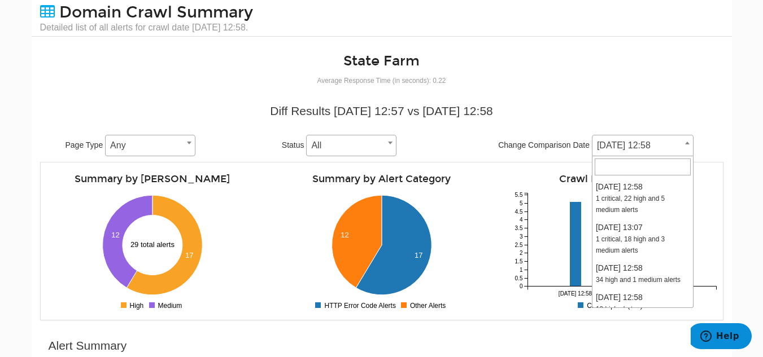
click at [688, 146] on span at bounding box center [687, 143] width 11 height 15
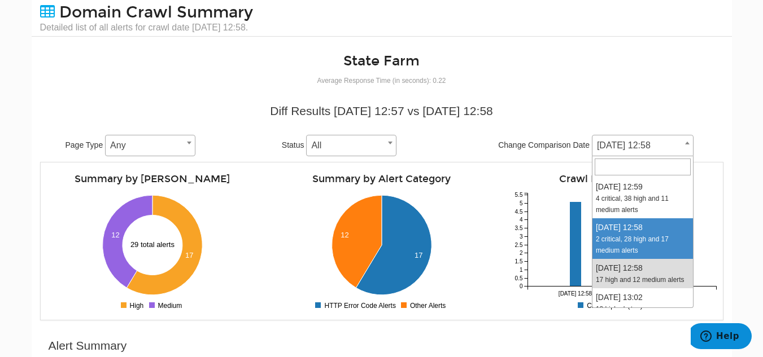
select select "1982722"
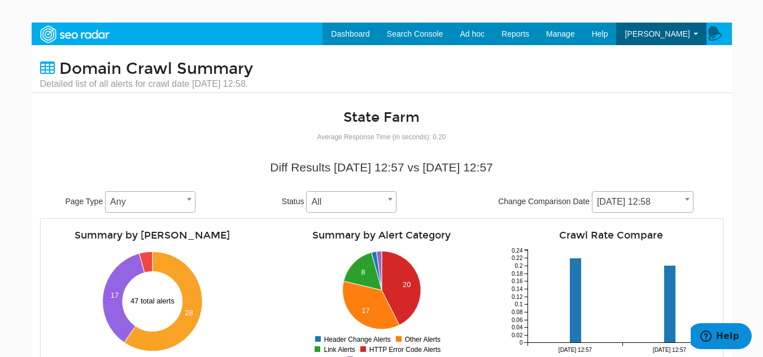
scroll to position [282, 0]
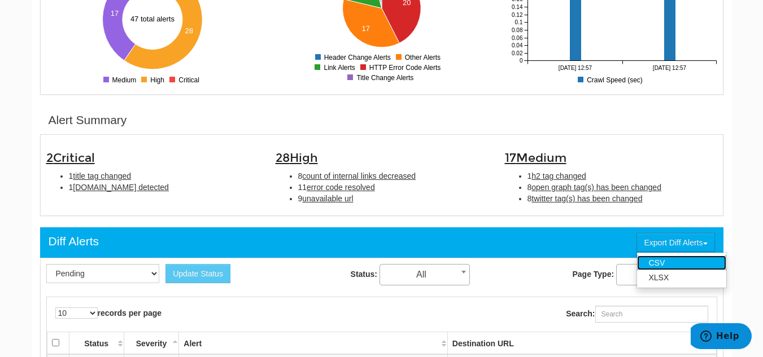
click at [691, 257] on link "CSV" at bounding box center [681, 263] width 89 height 15
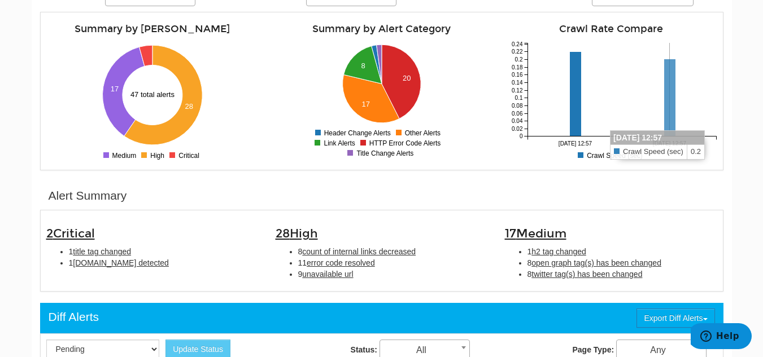
scroll to position [113, 0]
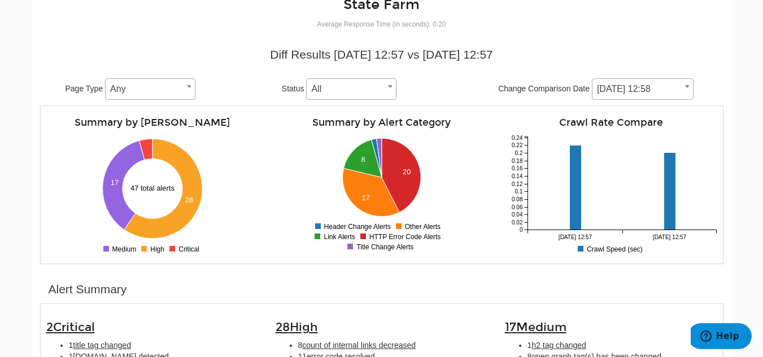
click at [737, 94] on body "Dashboard Search Console Keyword Winners and Losers Page Winners and Losers Arc…" at bounding box center [381, 88] width 763 height 357
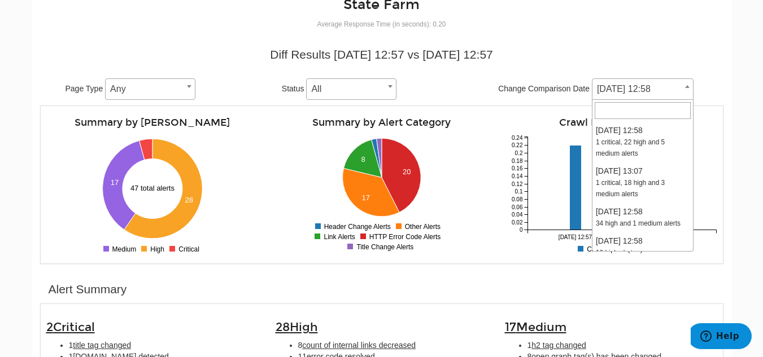
click at [686, 89] on span at bounding box center [687, 86] width 11 height 15
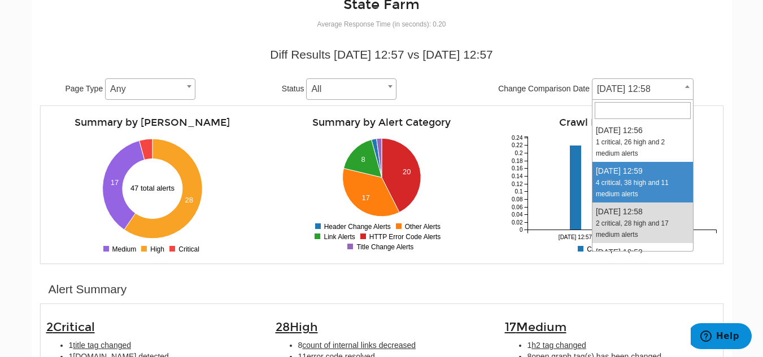
select select "1985365"
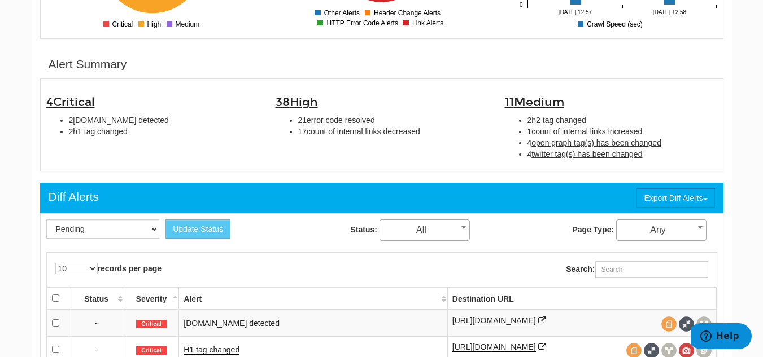
scroll to position [339, 0]
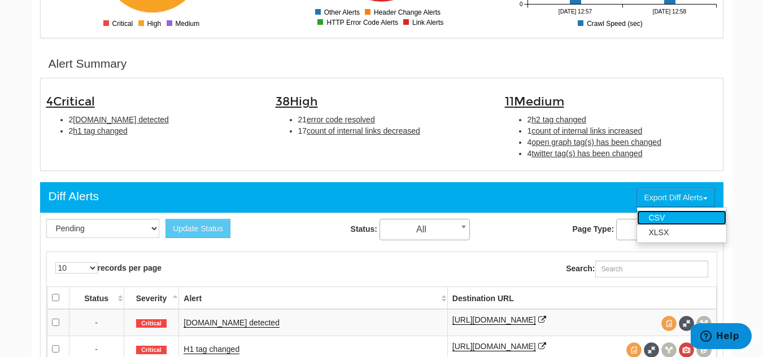
click at [700, 217] on link "CSV" at bounding box center [681, 218] width 89 height 15
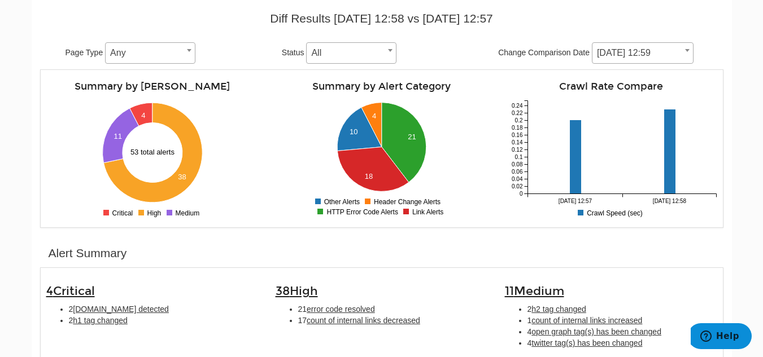
scroll to position [113, 0]
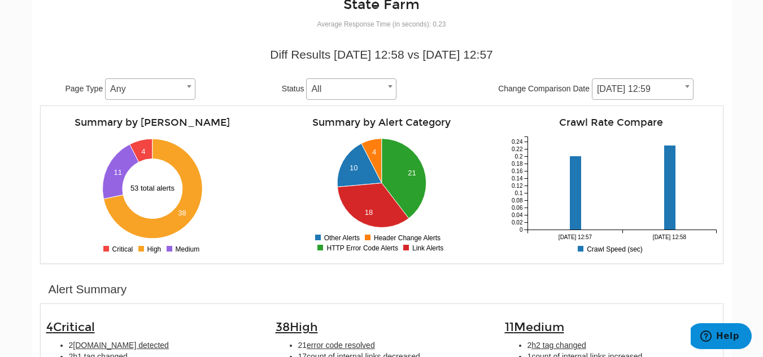
click at [687, 94] on span "[DATE] 12:59" at bounding box center [642, 89] width 101 height 16
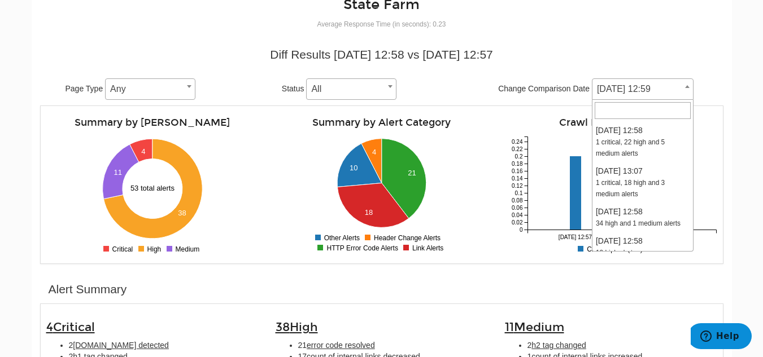
scroll to position [251, 0]
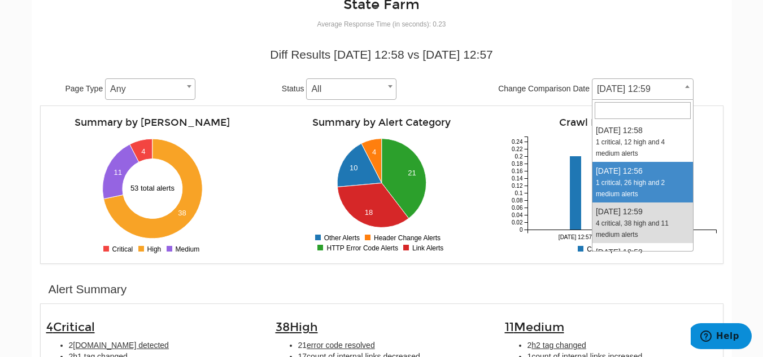
select select "1987993"
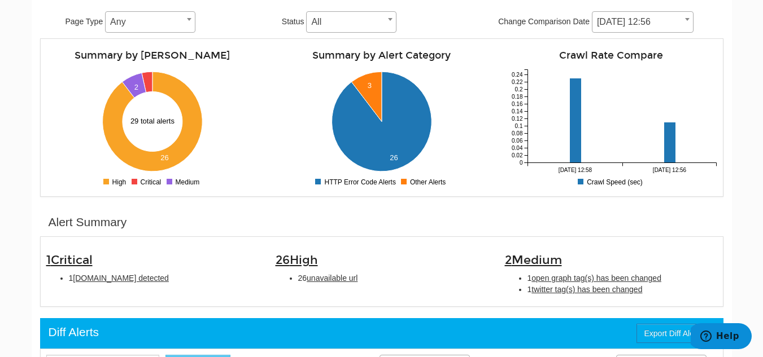
scroll to position [226, 0]
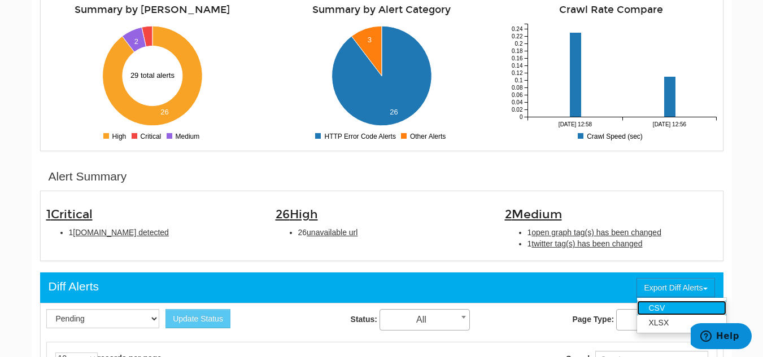
click at [676, 309] on link "CSV" at bounding box center [681, 308] width 89 height 15
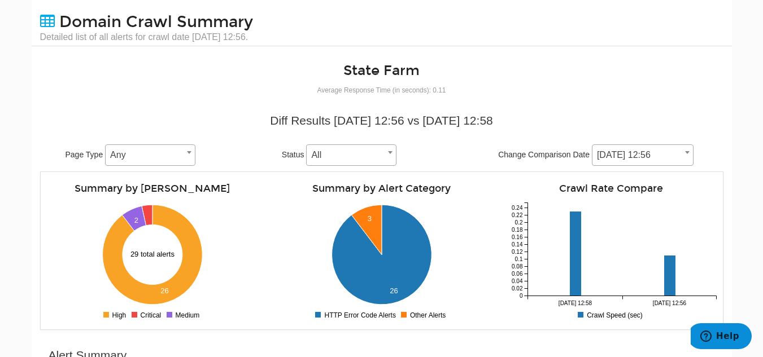
scroll to position [0, 0]
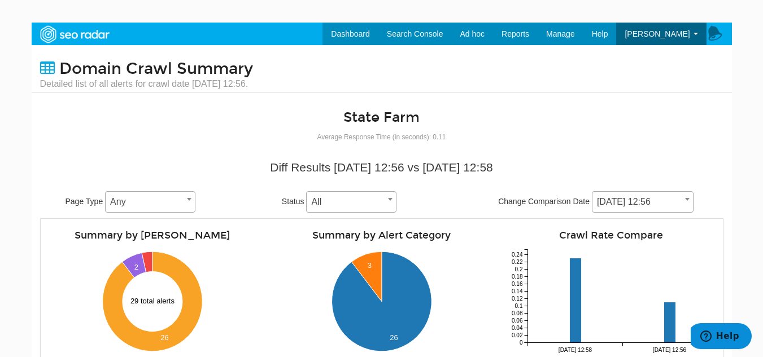
click at [751, 200] on body "Dashboard Search Console Keyword Winners and Losers Page Winners and Losers Arc…" at bounding box center [381, 201] width 763 height 357
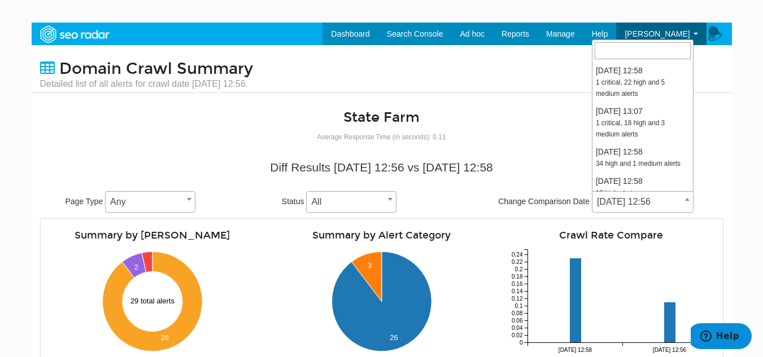
click at [684, 204] on span at bounding box center [687, 199] width 11 height 15
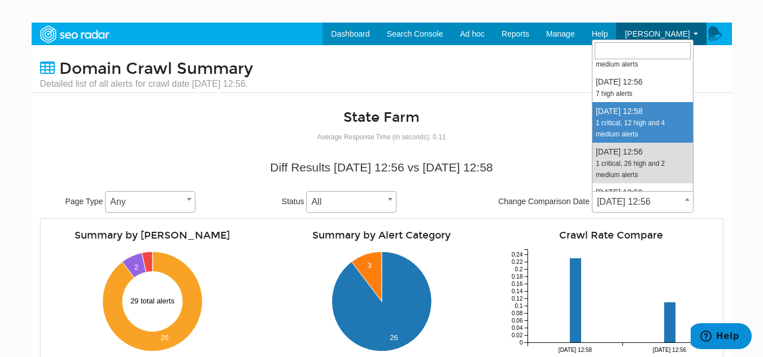
select select "1990630"
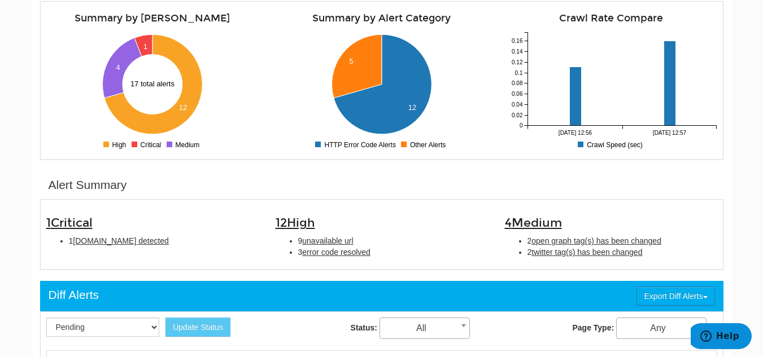
scroll to position [226, 0]
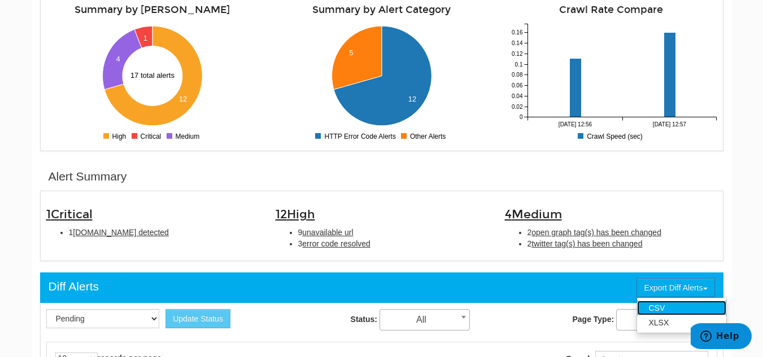
click at [673, 309] on link "CSV" at bounding box center [681, 308] width 89 height 15
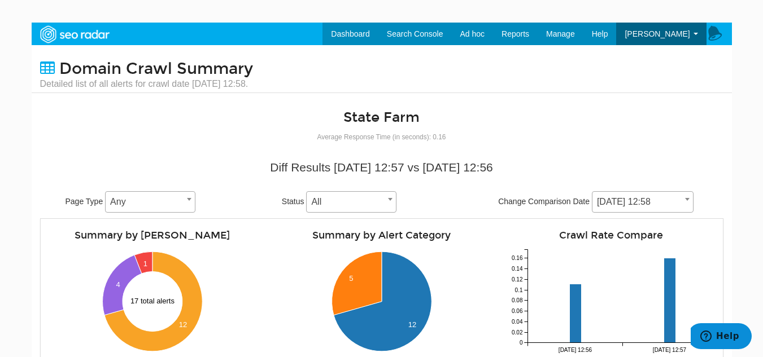
click at [682, 207] on span "[DATE] 12:58" at bounding box center [642, 202] width 101 height 16
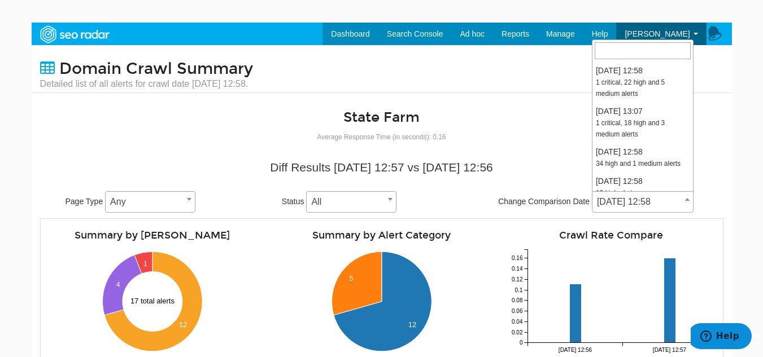
scroll to position [169, 0]
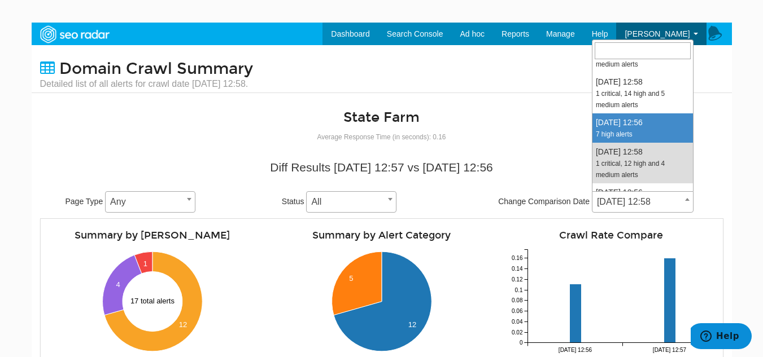
select select "1993219"
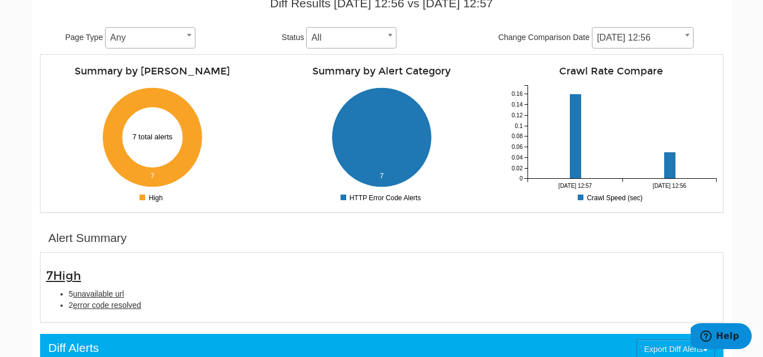
scroll to position [226, 0]
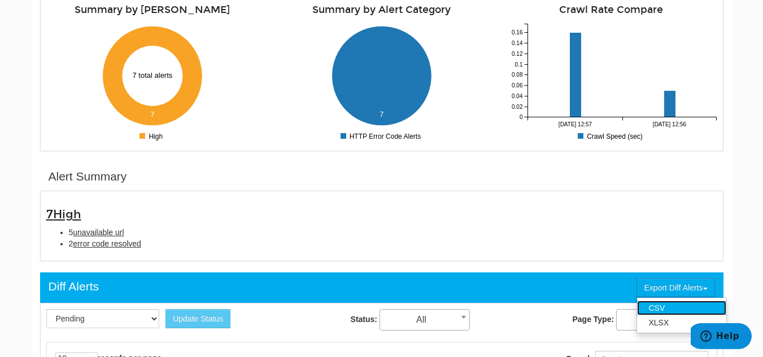
drag, startPoint x: 688, startPoint y: 307, endPoint x: 694, endPoint y: 307, distance: 5.7
click at [689, 307] on link "CSV" at bounding box center [681, 308] width 89 height 15
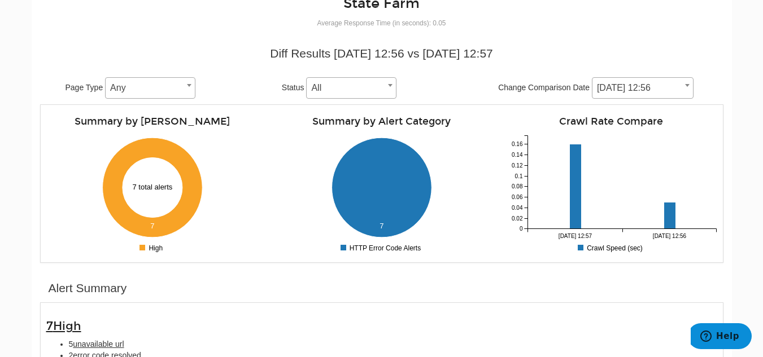
scroll to position [113, 0]
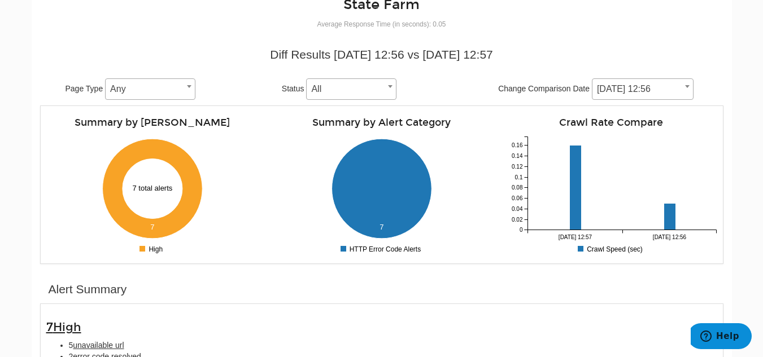
click at [745, 107] on body "Dashboard Search Console Keyword Winners and Losers Page Winners and Losers Arc…" at bounding box center [381, 88] width 763 height 357
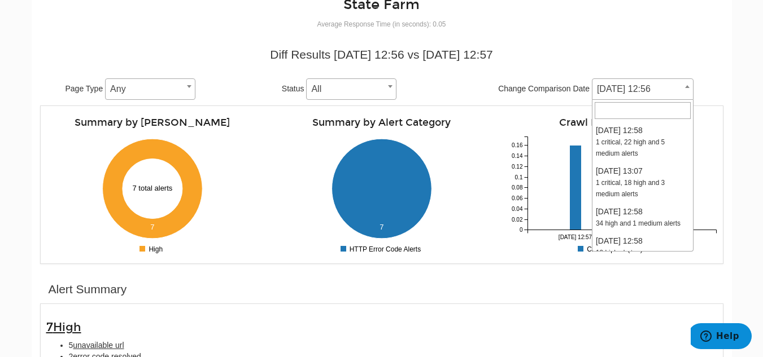
click at [684, 93] on span at bounding box center [687, 86] width 11 height 15
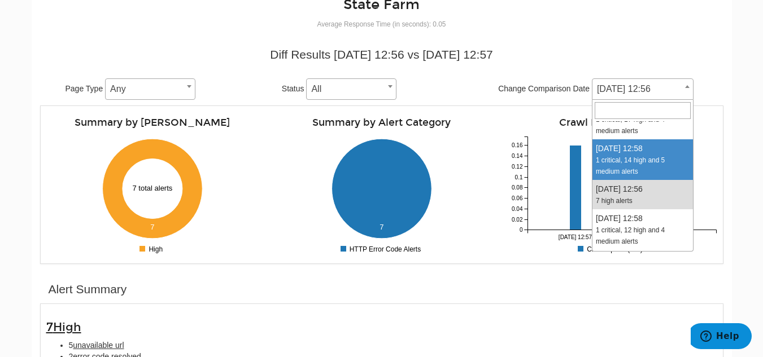
select select "1995803"
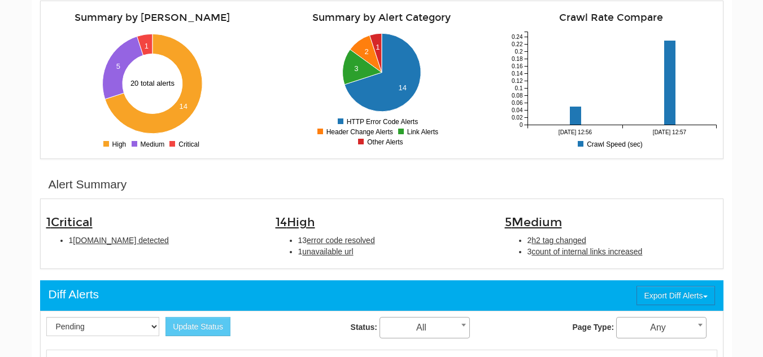
scroll to position [226, 0]
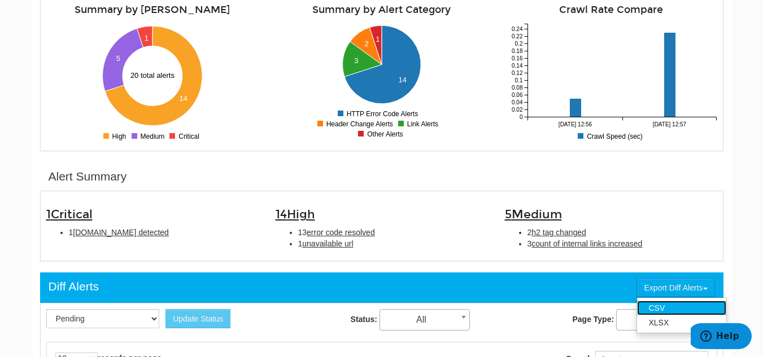
click at [680, 309] on link "CSV" at bounding box center [681, 308] width 89 height 15
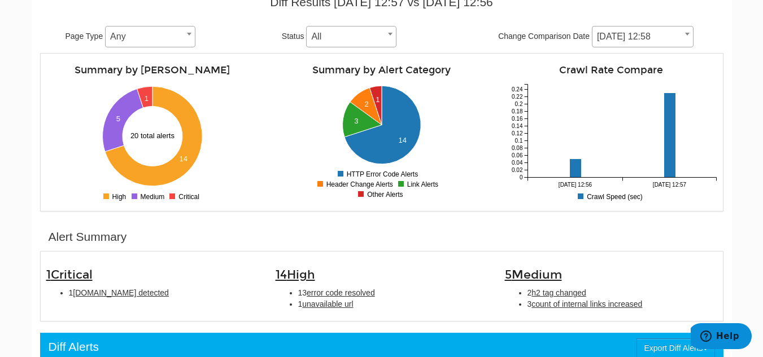
scroll to position [56, 0]
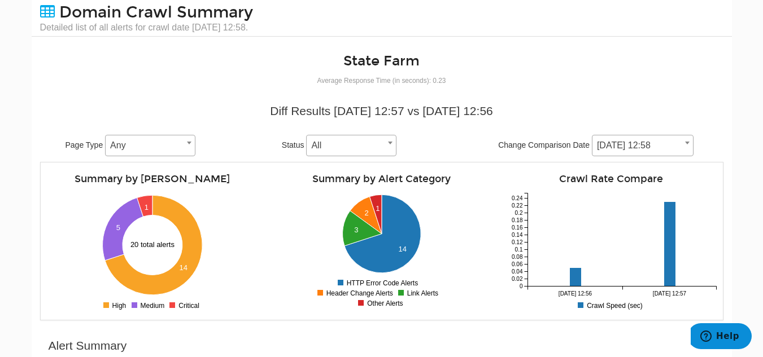
click at [685, 144] on b at bounding box center [687, 143] width 5 height 3
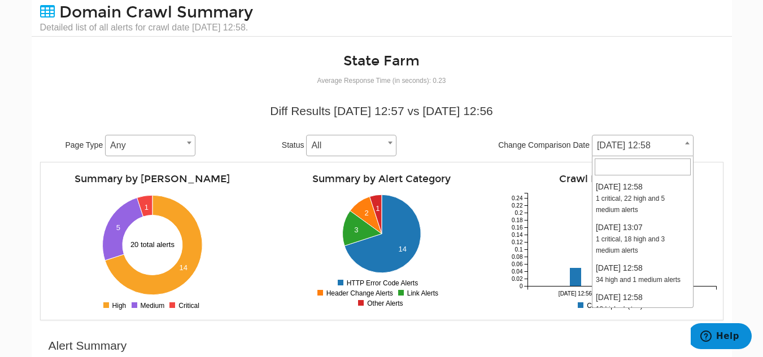
scroll to position [99, 0]
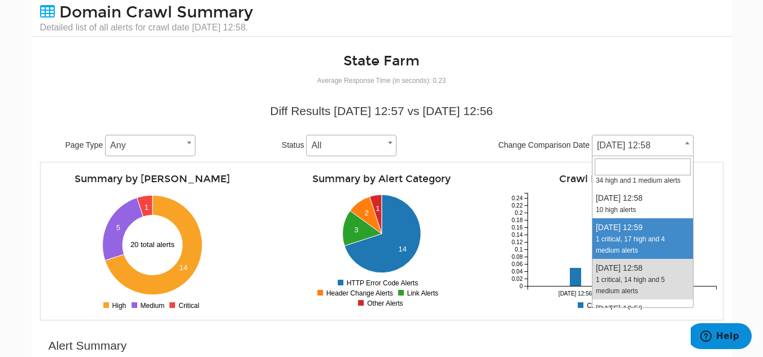
select select "1998409"
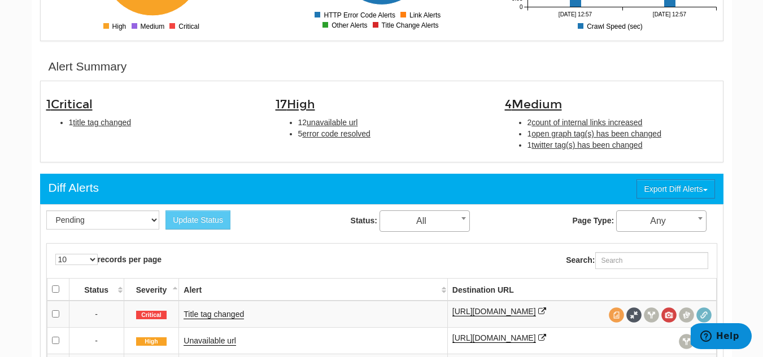
scroll to position [339, 0]
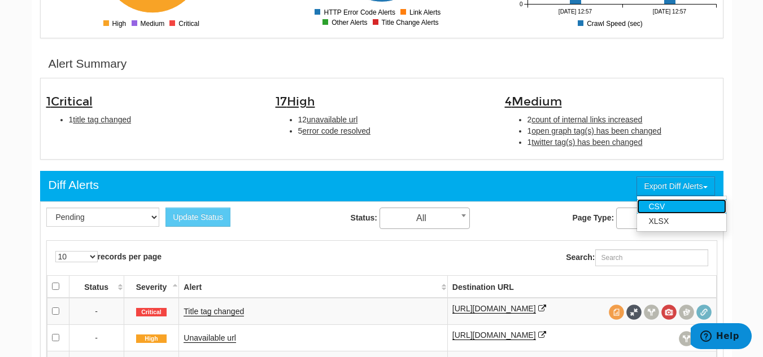
click at [682, 210] on link "CSV" at bounding box center [681, 206] width 89 height 15
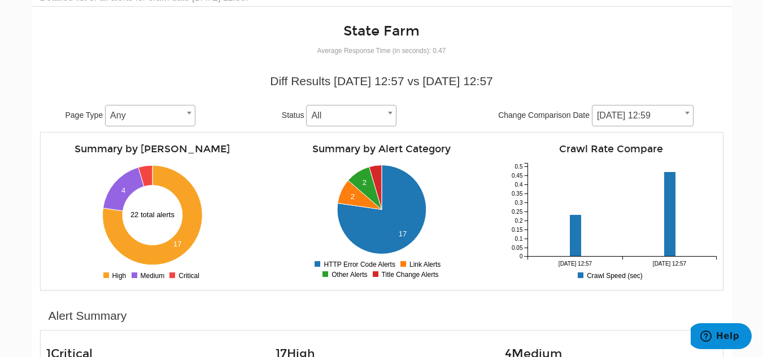
scroll to position [0, 0]
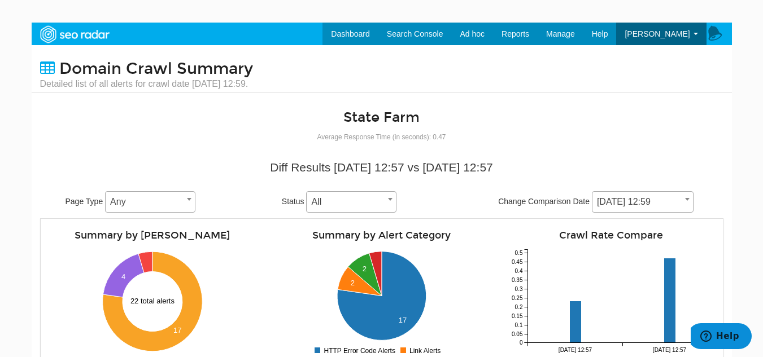
click at [680, 205] on span "[DATE] 12:59" at bounding box center [642, 202] width 101 height 16
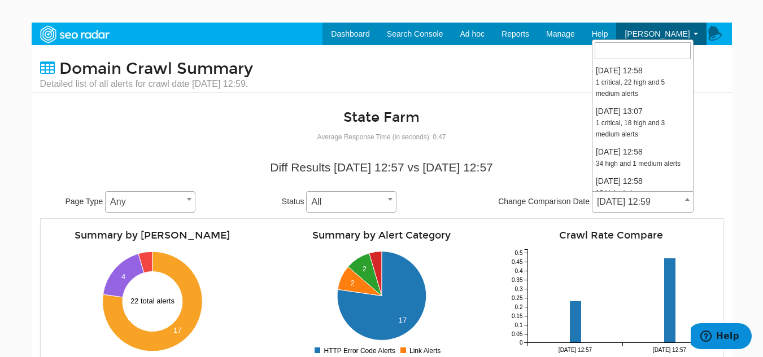
scroll to position [59, 0]
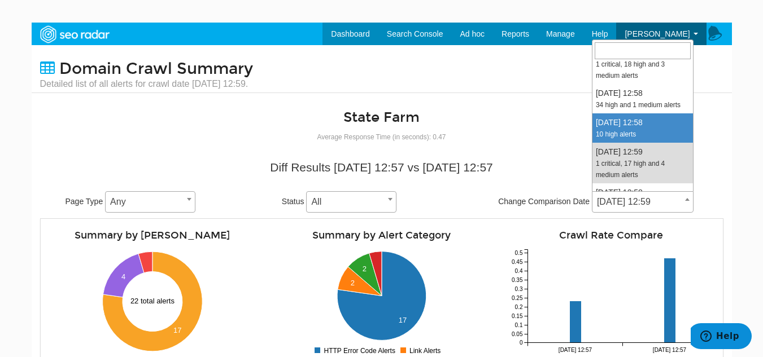
select select "2001010"
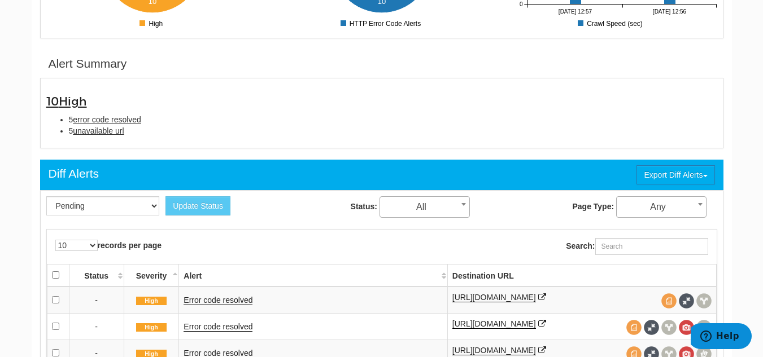
scroll to position [395, 0]
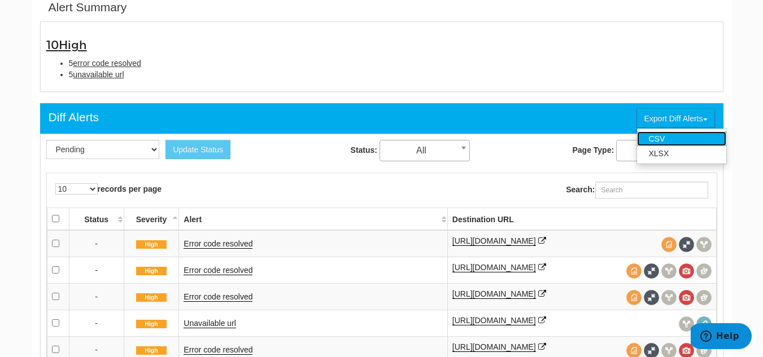
click at [690, 137] on link "CSV" at bounding box center [681, 139] width 89 height 15
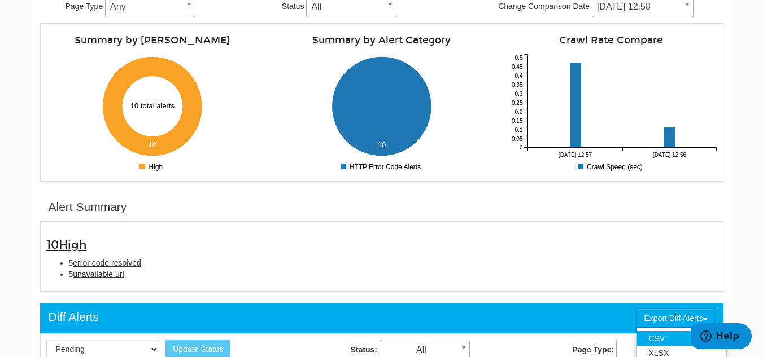
scroll to position [169, 0]
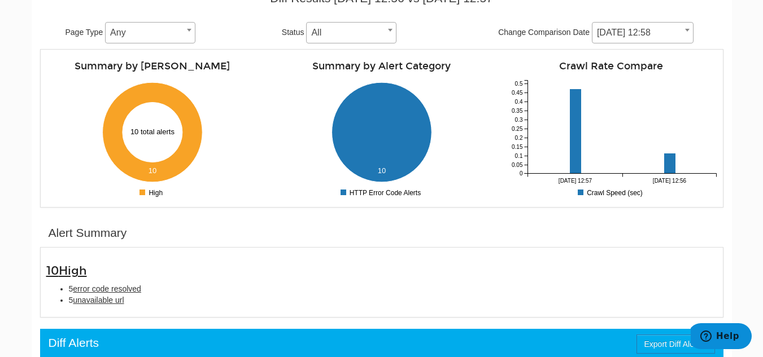
click at [750, 77] on body "Dashboard Search Console Keyword Winners and Losers Page Winners and Losers Arc…" at bounding box center [381, 31] width 763 height 357
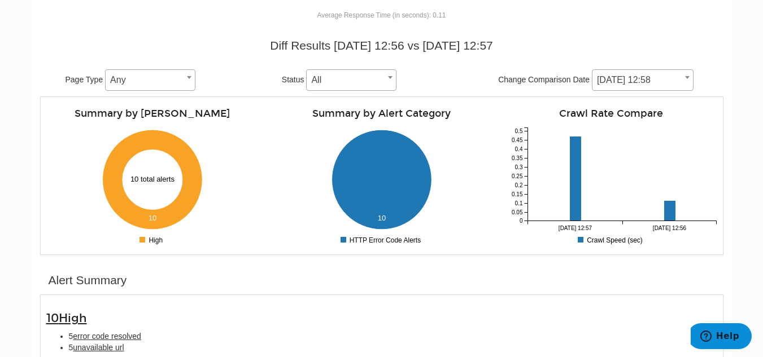
scroll to position [56, 0]
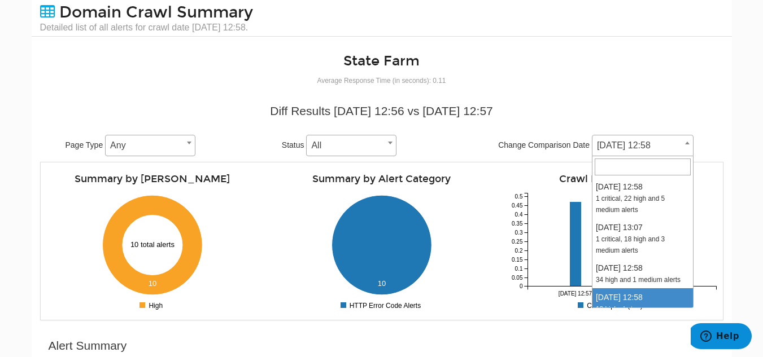
click at [691, 148] on span at bounding box center [687, 143] width 11 height 15
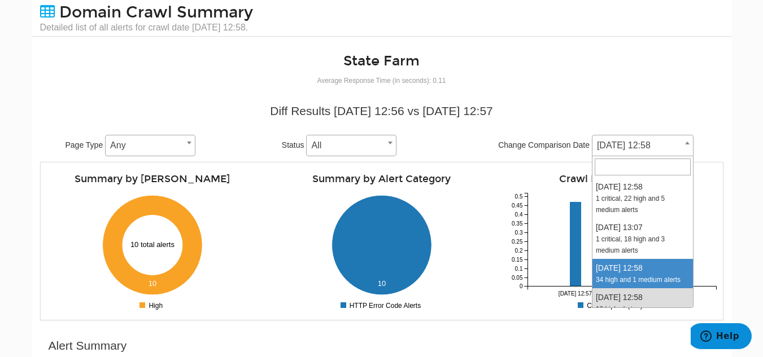
select select "2003601"
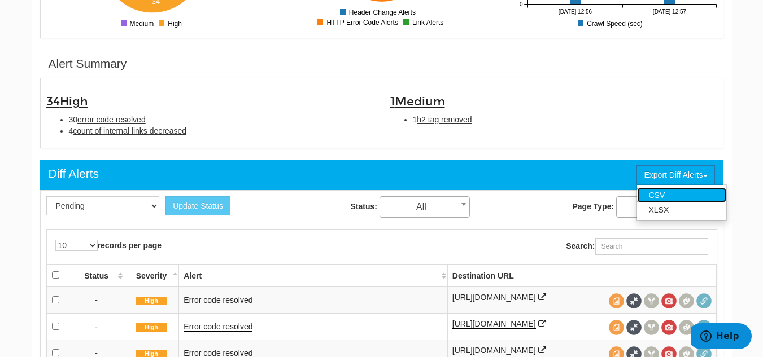
click at [696, 191] on link "CSV" at bounding box center [681, 195] width 89 height 15
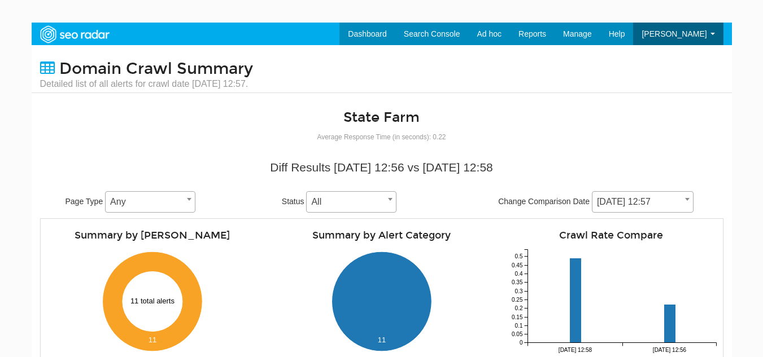
select select "1974808"
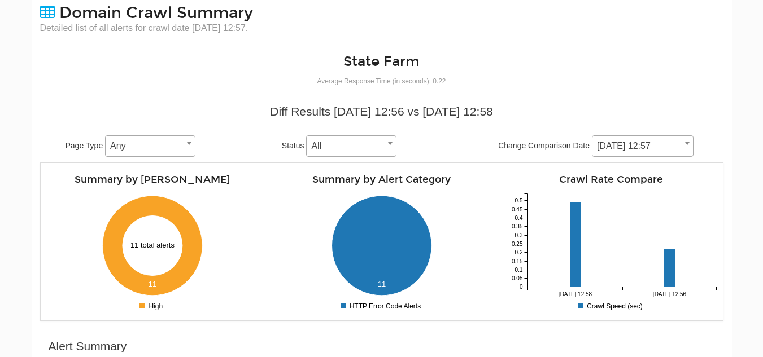
scroll to position [56, 0]
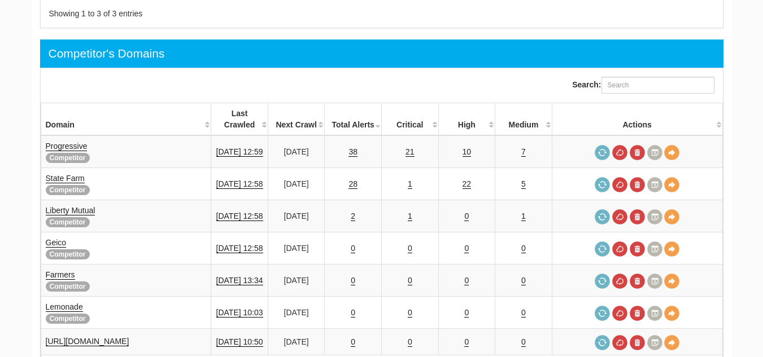
scroll to position [45, 0]
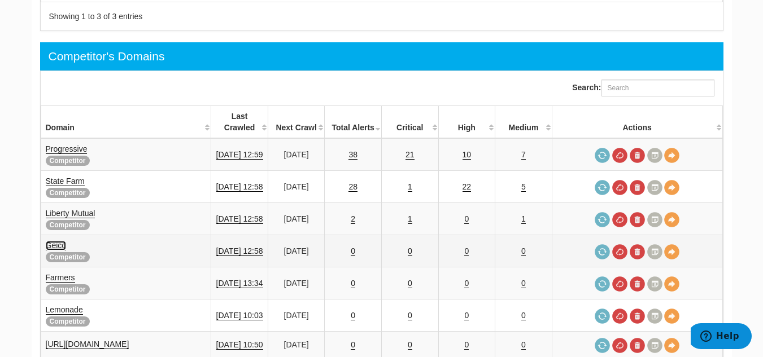
click at [60, 241] on link "Geico" at bounding box center [56, 246] width 21 height 10
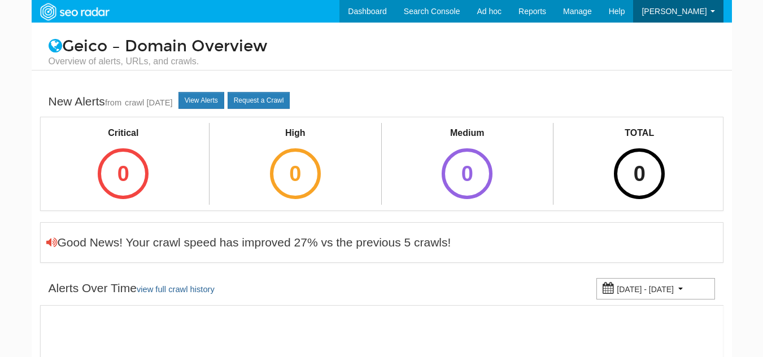
scroll to position [45, 0]
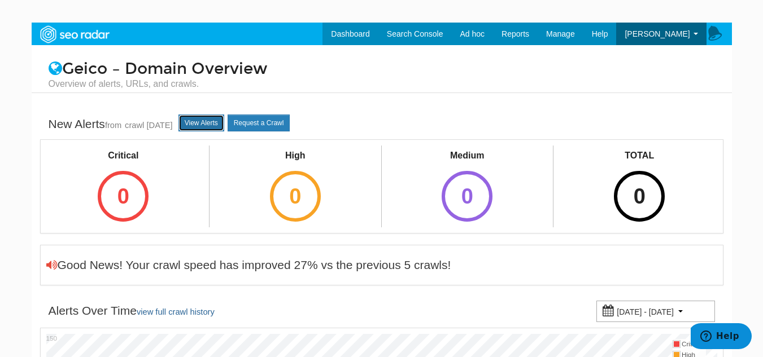
click at [224, 119] on link "View Alerts" at bounding box center [201, 123] width 46 height 17
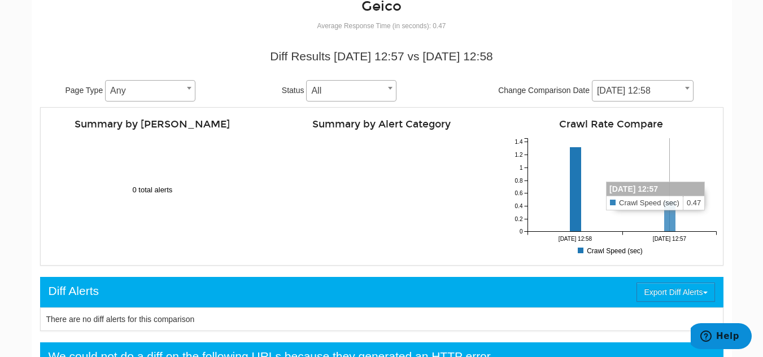
scroll to position [113, 0]
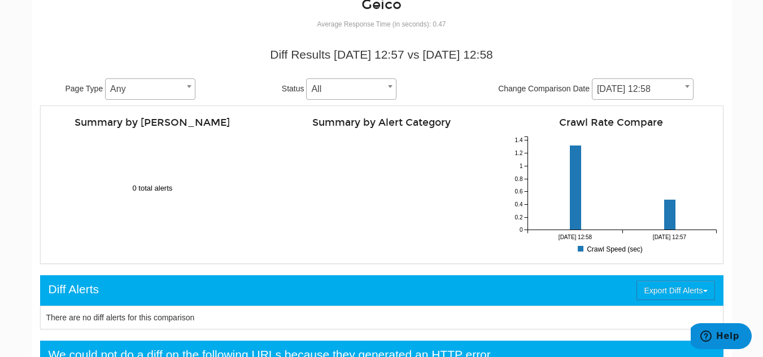
click at [684, 91] on span at bounding box center [687, 86] width 11 height 15
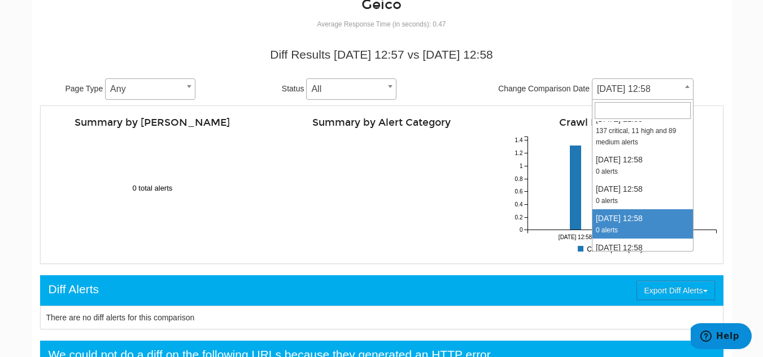
scroll to position [169, 0]
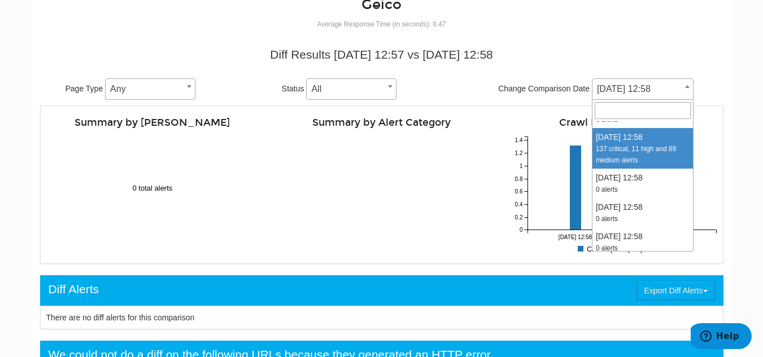
select select "1993222"
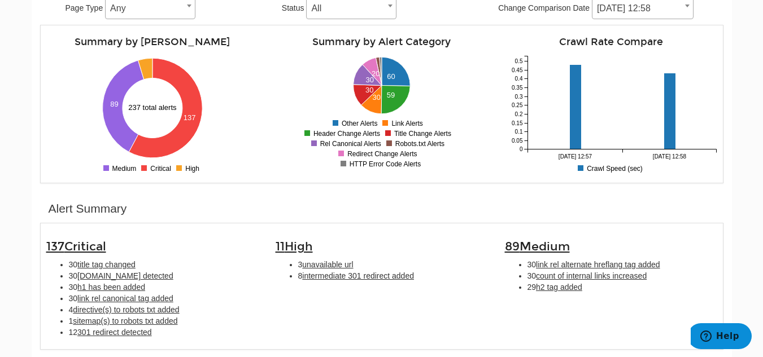
scroll to position [395, 0]
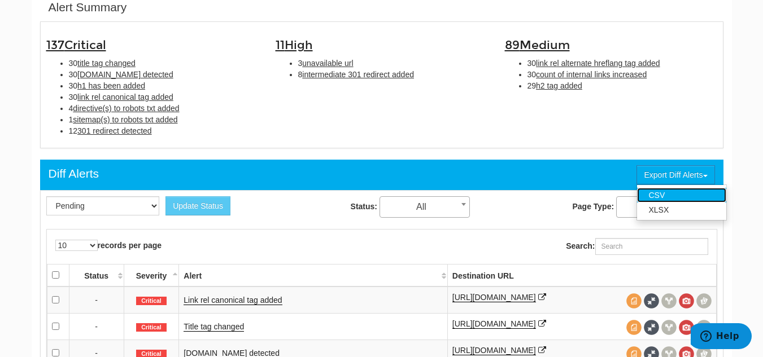
click at [700, 191] on link "CSV" at bounding box center [681, 195] width 89 height 15
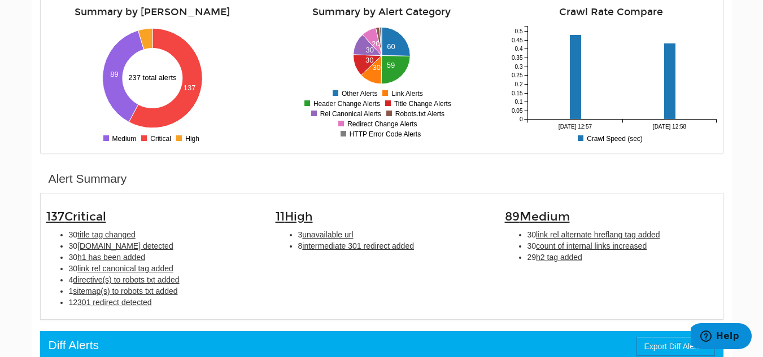
scroll to position [56, 0]
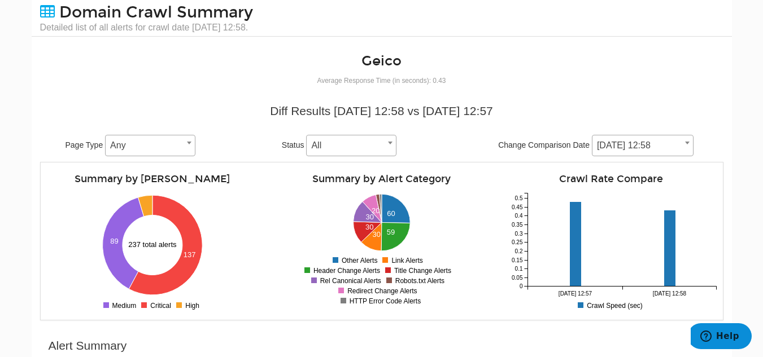
click at [745, 177] on body "Dashboard Search Console Keyword Winners and Losers Page Winners and Losers Arc…" at bounding box center [381, 144] width 763 height 357
click at [685, 150] on span at bounding box center [687, 143] width 11 height 15
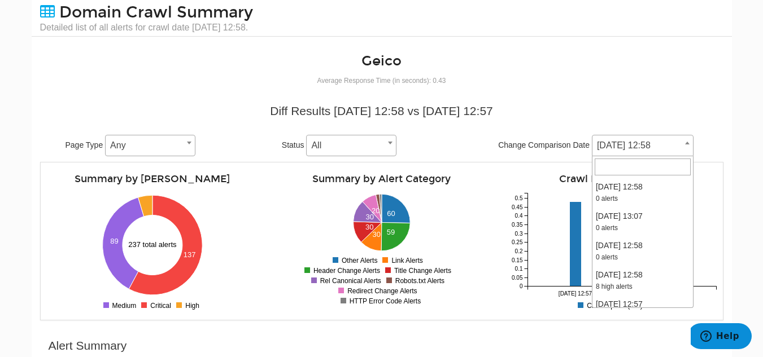
scroll to position [95, 0]
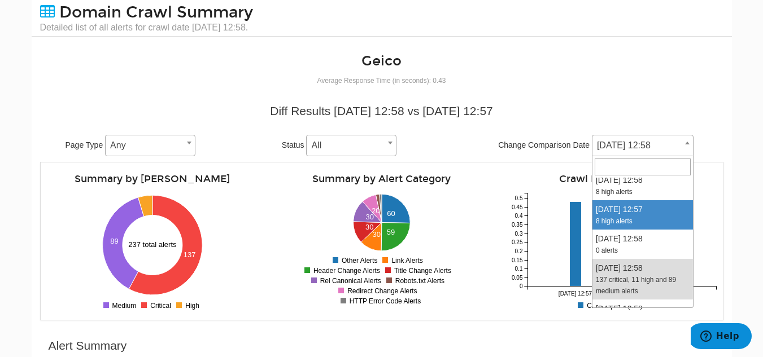
select select "1998406"
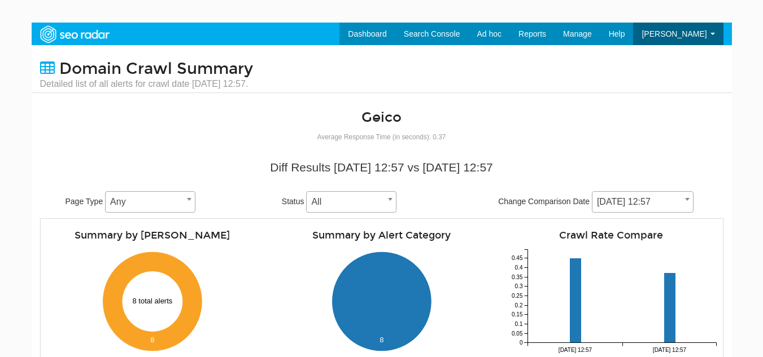
scroll to position [226, 0]
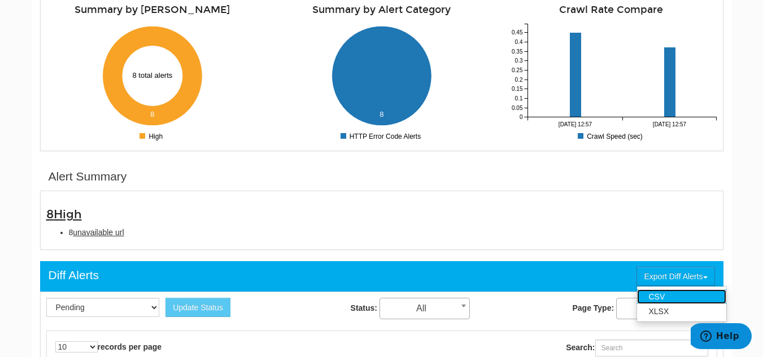
click at [692, 292] on link "CSV" at bounding box center [681, 297] width 89 height 15
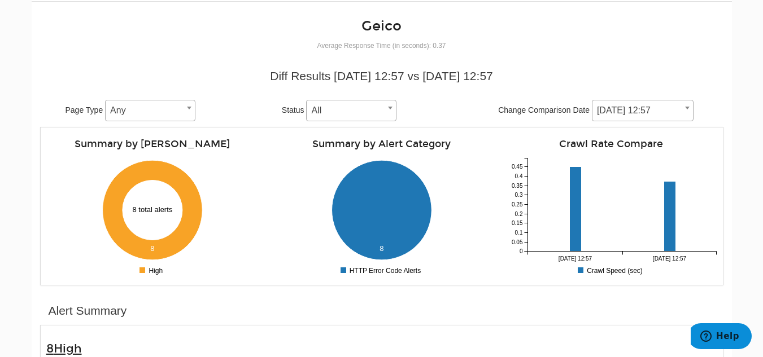
scroll to position [113, 0]
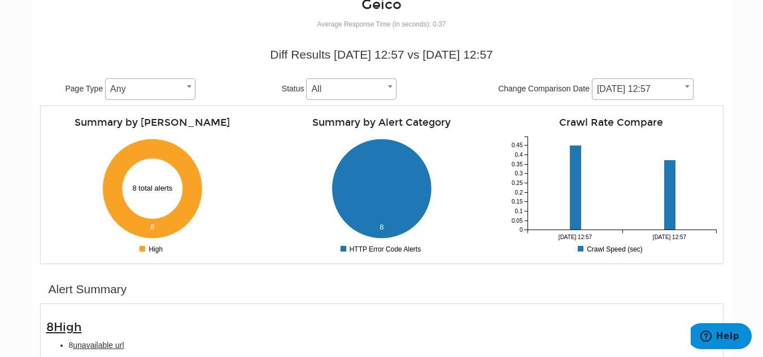
click at [685, 90] on span at bounding box center [687, 86] width 11 height 15
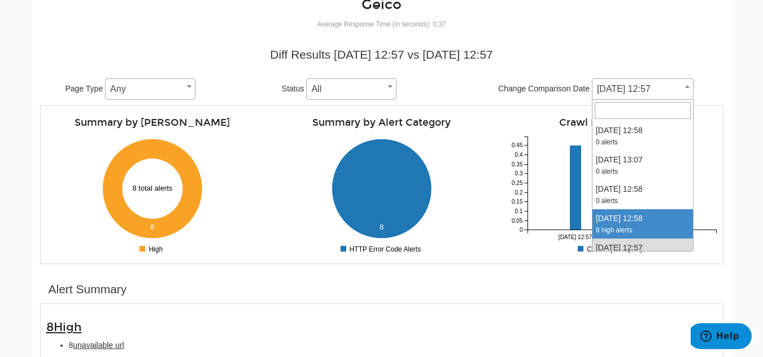
select select "2001011"
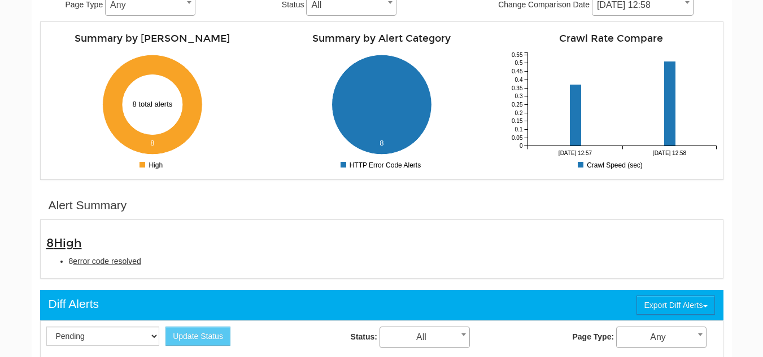
scroll to position [226, 0]
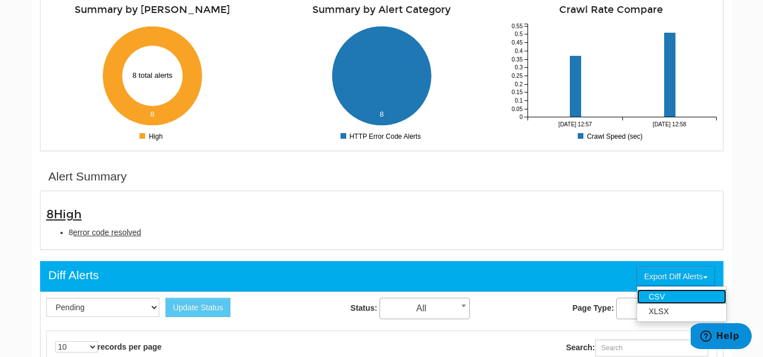
click at [697, 290] on link "CSV" at bounding box center [681, 297] width 89 height 15
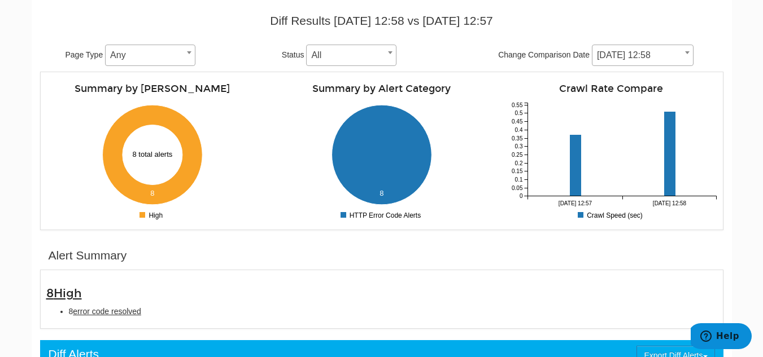
scroll to position [0, 0]
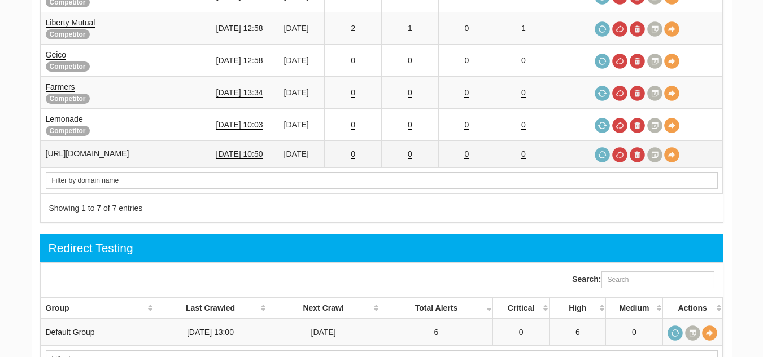
scroll to position [734, 0]
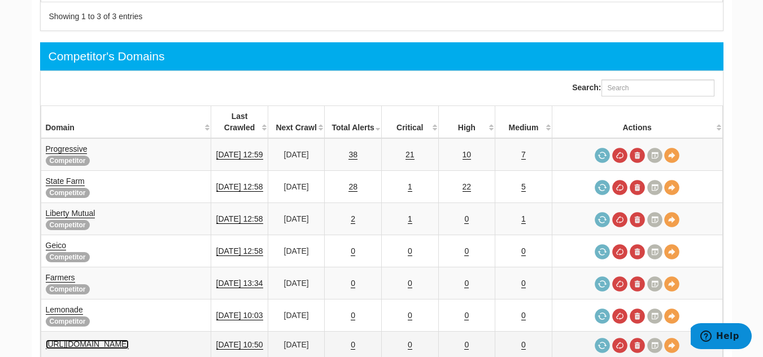
click at [113, 340] on link "[URL][DOMAIN_NAME]" at bounding box center [88, 345] width 84 height 10
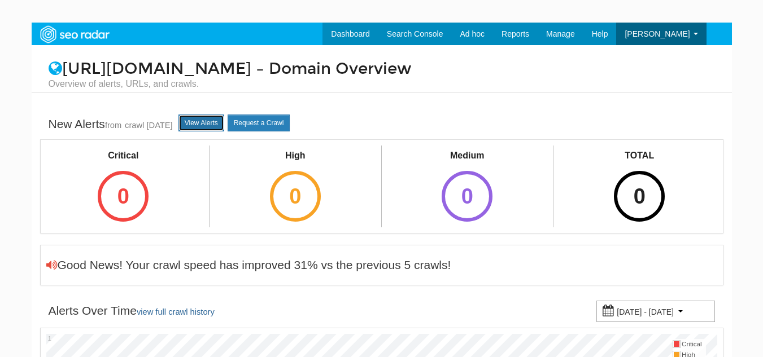
click at [224, 118] on link "View Alerts" at bounding box center [201, 123] width 46 height 17
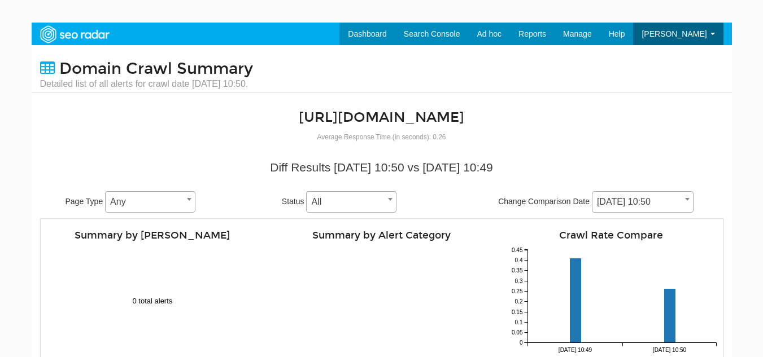
click at [684, 200] on span at bounding box center [687, 199] width 11 height 15
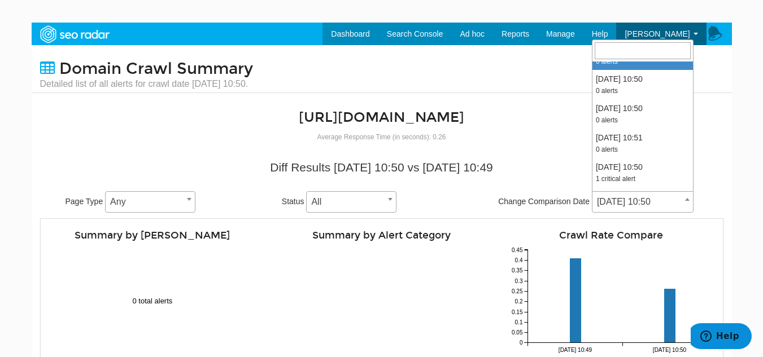
scroll to position [282, 0]
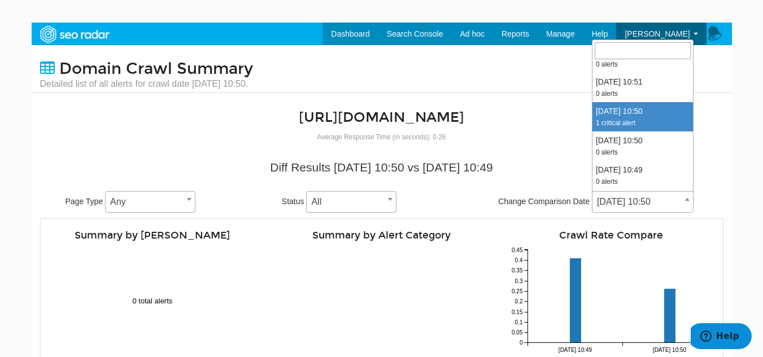
select select "1979709"
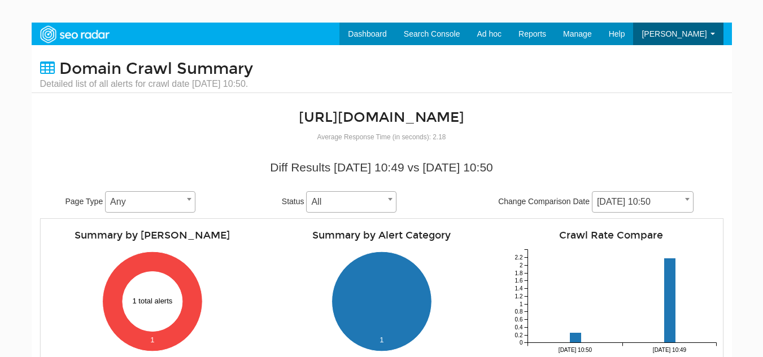
click at [723, 158] on div "Diff Results [DATE] 10:49 vs [DATE] 10:50 Page Type Any Any Status All Pending …" at bounding box center [382, 266] width 700 height 224
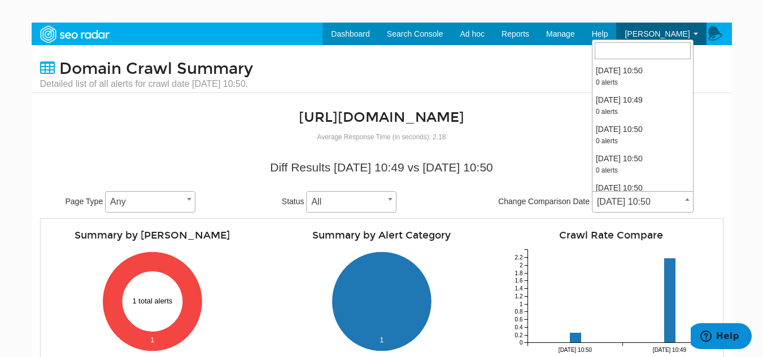
click at [686, 204] on span at bounding box center [687, 199] width 11 height 15
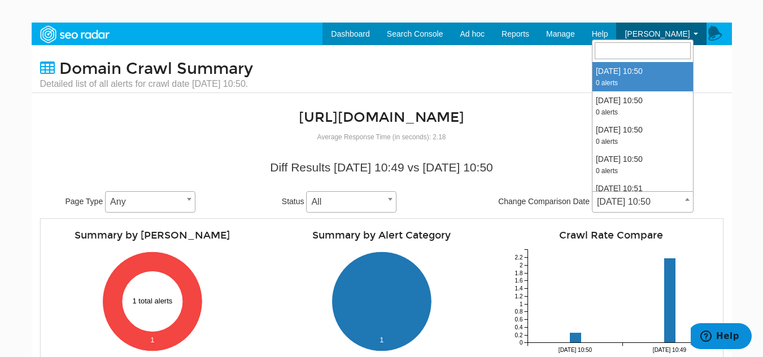
scroll to position [226, 0]
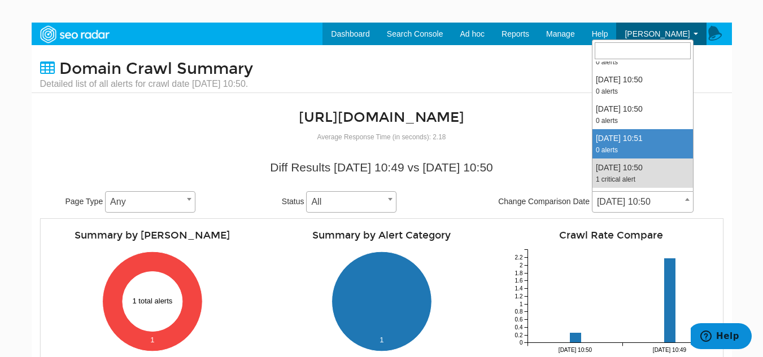
click at [749, 136] on body "Dashboard Search Console Keyword Winners and Losers Page Winners and Losers Arc…" at bounding box center [381, 201] width 763 height 357
